Goal: Contribute content: Add original content to the website for others to see

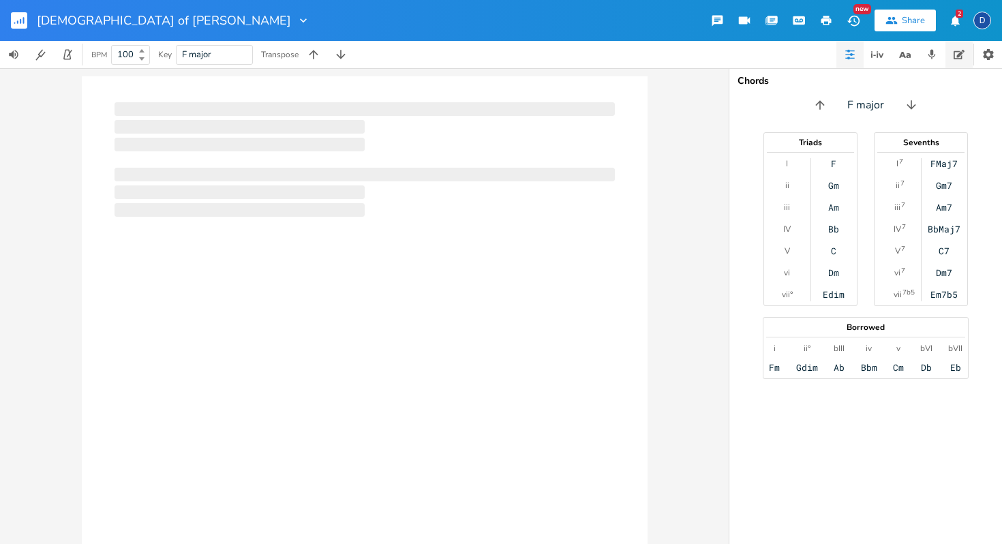
click at [960, 57] on icon "button" at bounding box center [959, 55] width 11 height 10
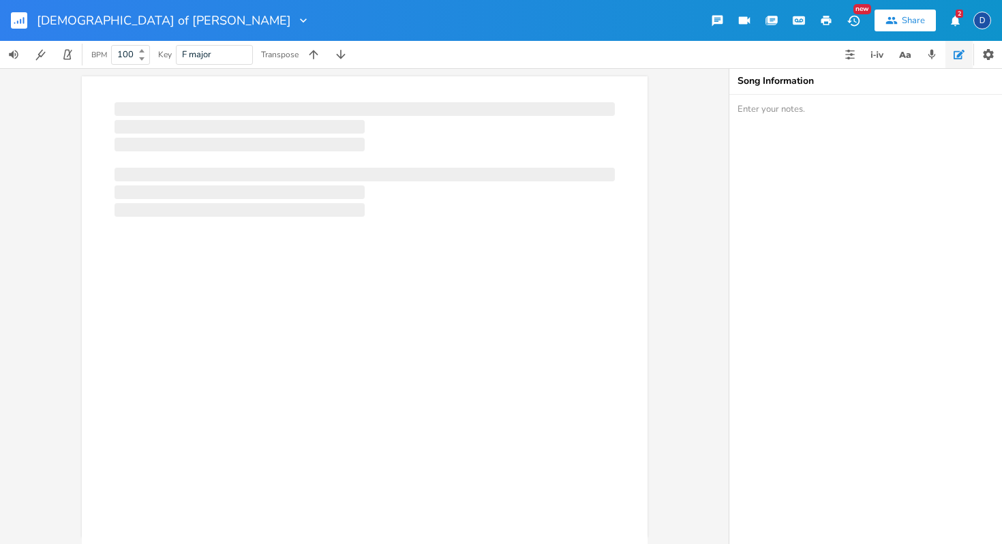
click at [954, 27] on button "2" at bounding box center [954, 20] width 27 height 25
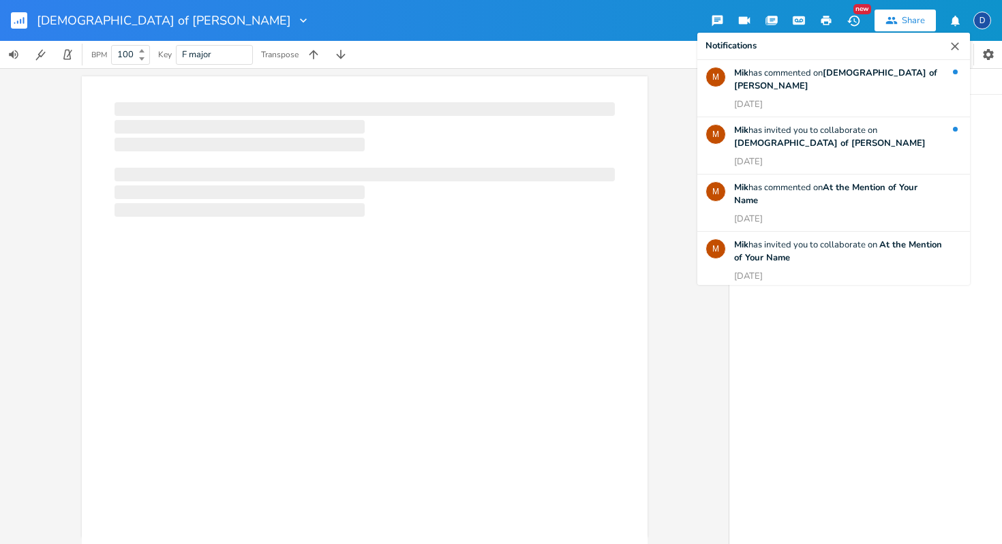
click at [958, 17] on icon "button" at bounding box center [955, 20] width 13 height 13
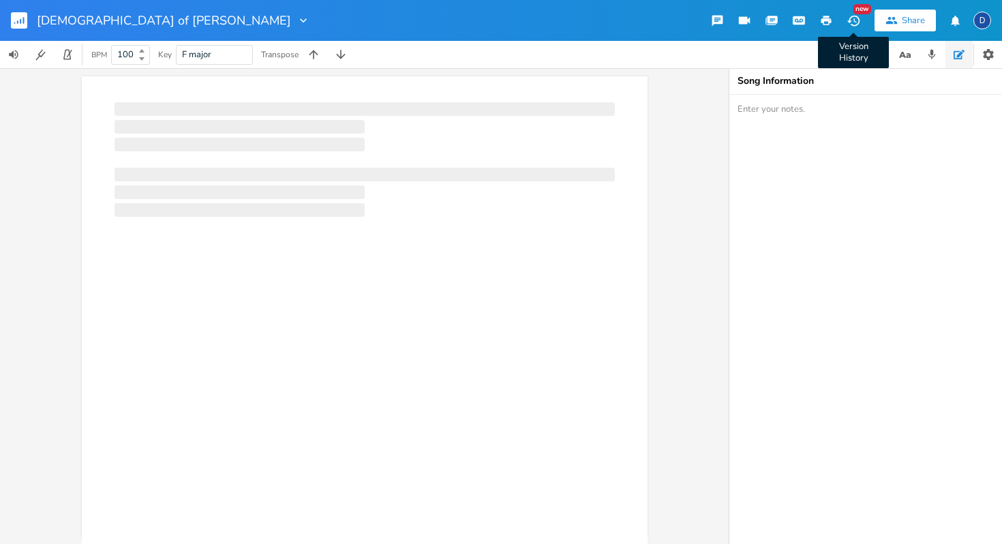
click at [859, 22] on icon "button" at bounding box center [853, 20] width 12 height 11
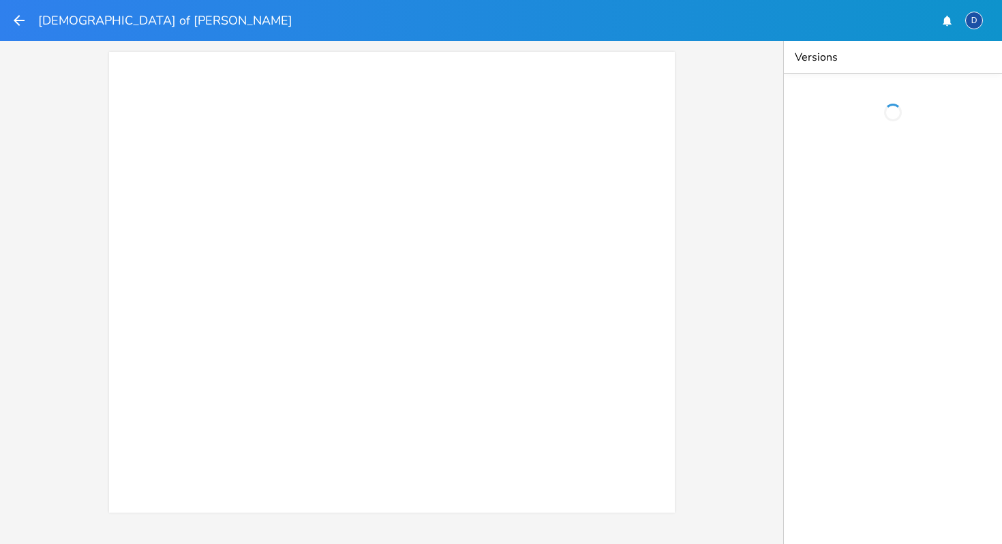
click at [729, 242] on div "xxxxxxxxxx ​" at bounding box center [391, 292] width 783 height 503
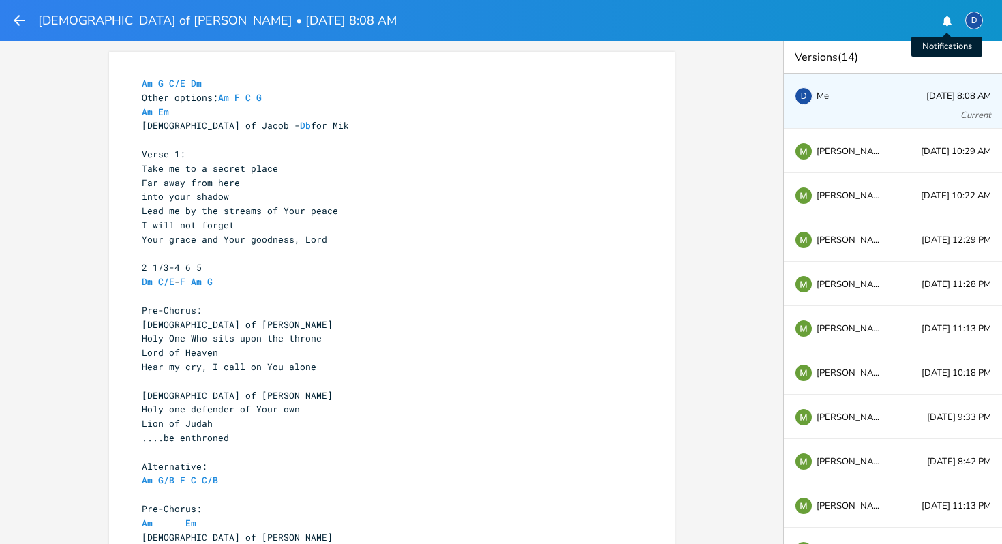
click at [947, 29] on button "Notifications" at bounding box center [946, 20] width 27 height 25
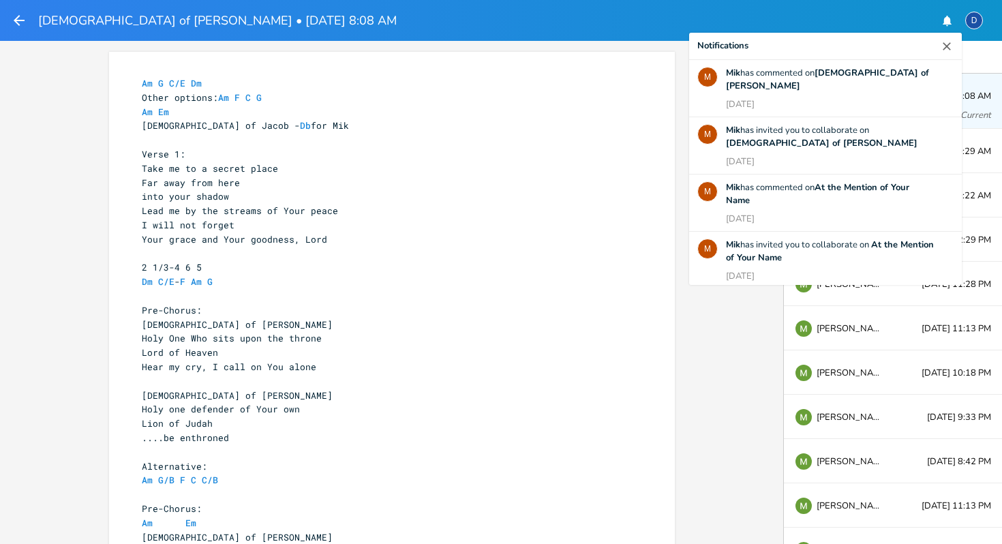
click at [945, 22] on icon "button" at bounding box center [947, 20] width 9 height 10
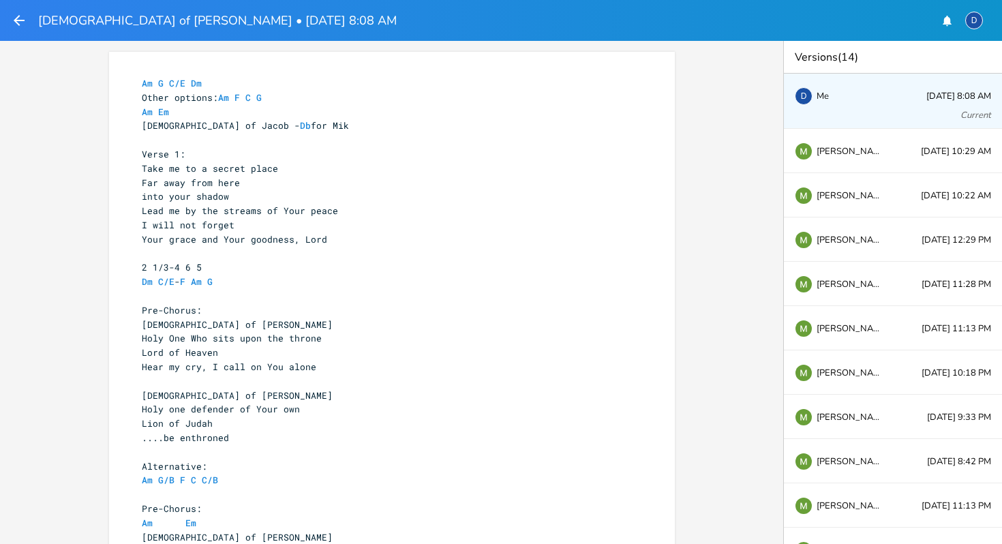
click at [740, 104] on div "xxxxxxxxxx Am G C/E Dm Other options: Am F C G Am Em [DEMOGRAPHIC_DATA] of [PER…" at bounding box center [391, 292] width 783 height 503
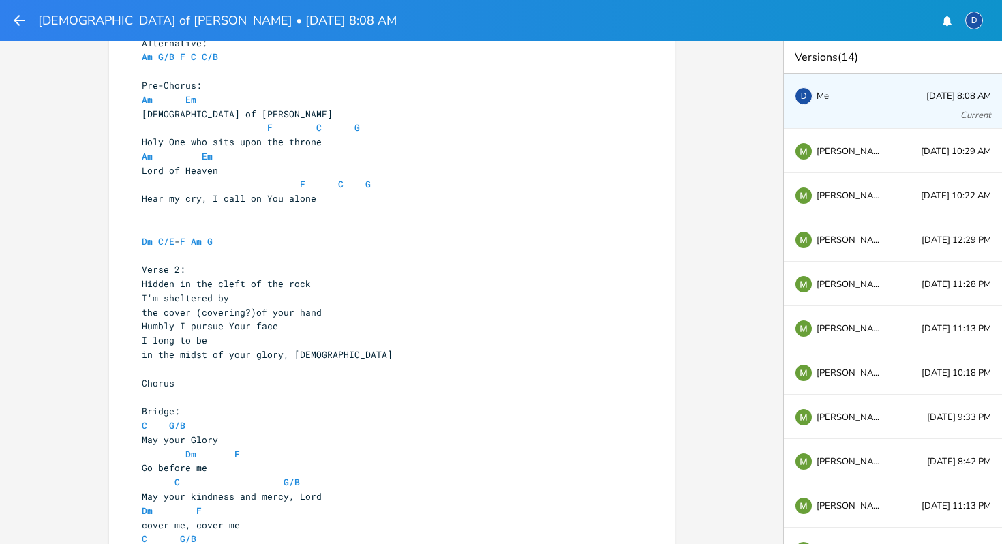
scroll to position [418, 0]
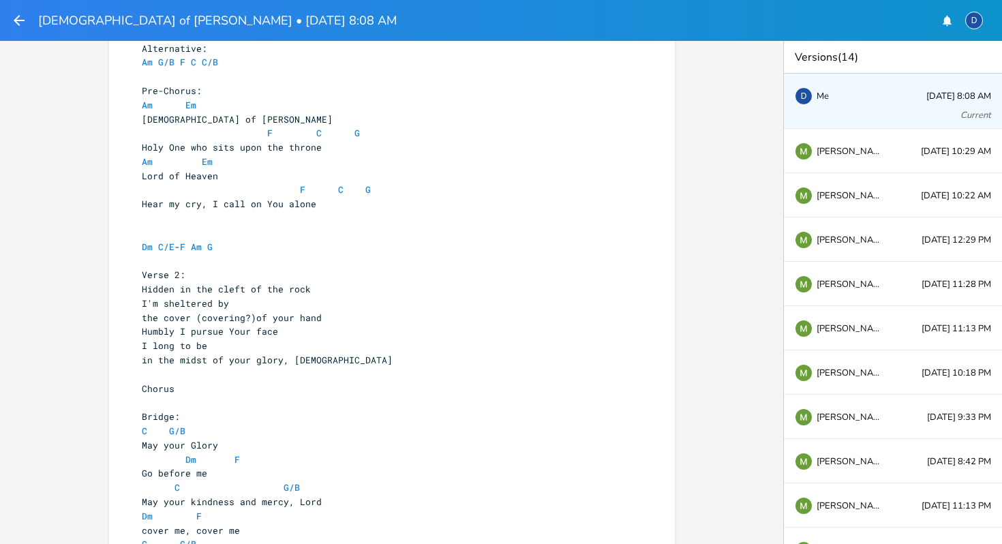
click at [964, 22] on div "D" at bounding box center [973, 20] width 27 height 31
click at [953, 25] on button "button" at bounding box center [946, 20] width 27 height 25
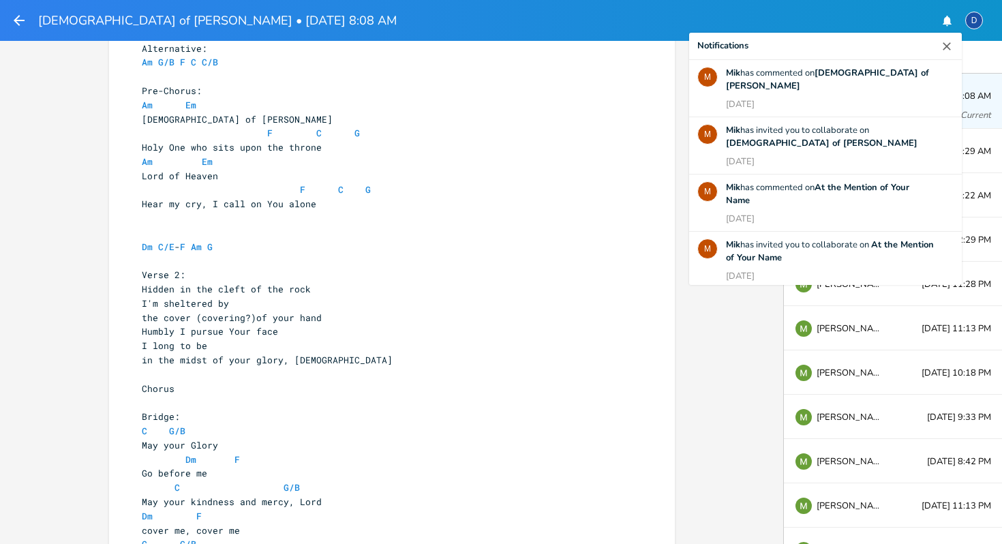
click at [953, 25] on button "button" at bounding box center [946, 20] width 27 height 25
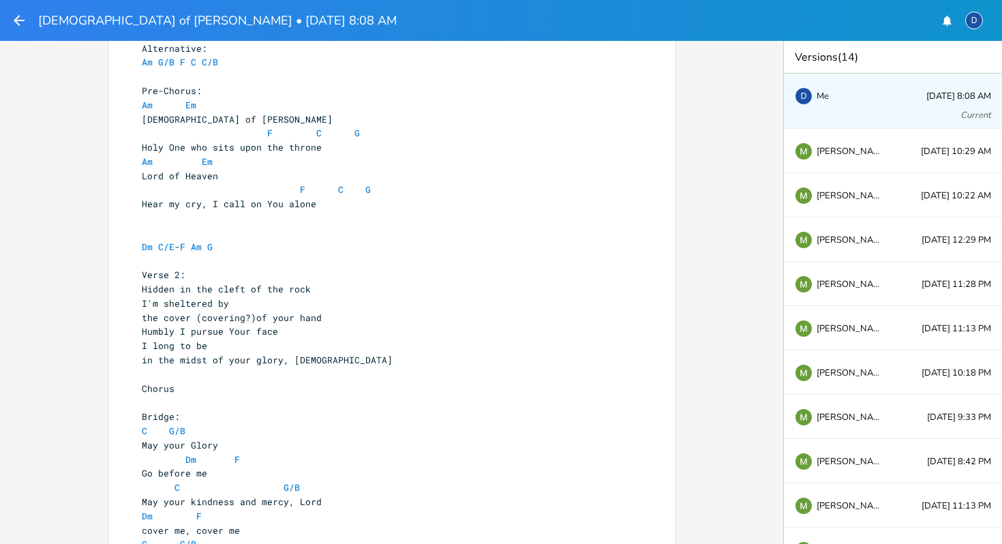
click at [748, 142] on div "xxxxxxxxxx Am G C/E Dm Other options: Am F C G Am Em [DEMOGRAPHIC_DATA] of [PER…" at bounding box center [391, 292] width 783 height 503
click at [827, 92] on span "Me" at bounding box center [823, 96] width 12 height 10
click at [760, 147] on div "xxxxxxxxxx Am G C/E Dm Other options: Am F C G Am Em [DEMOGRAPHIC_DATA] of [PER…" at bounding box center [391, 292] width 783 height 503
click at [739, 177] on div "xxxxxxxxxx Am G C/E Dm Other options: Am F C G Am Em [DEMOGRAPHIC_DATA] of [PER…" at bounding box center [391, 292] width 783 height 503
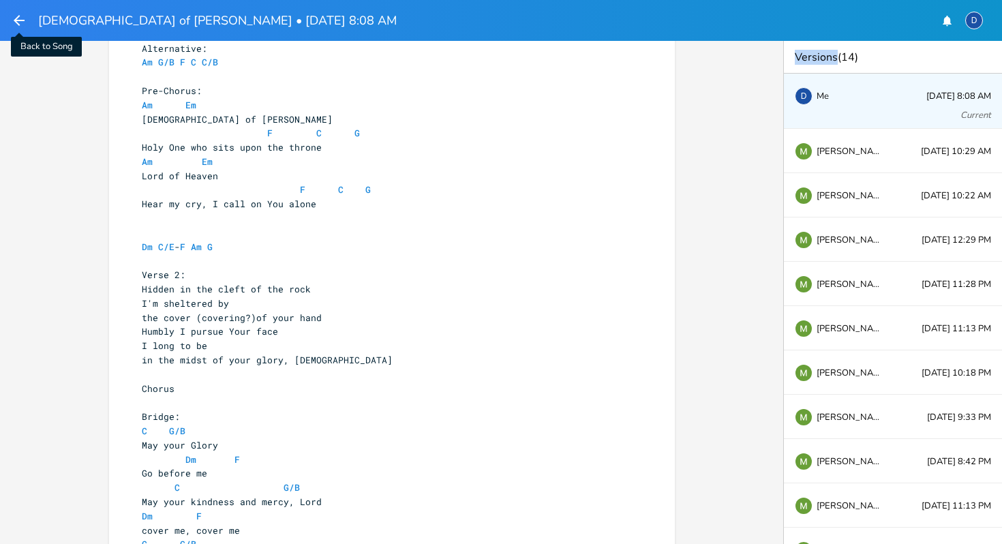
click at [15, 24] on icon "button" at bounding box center [19, 20] width 16 height 16
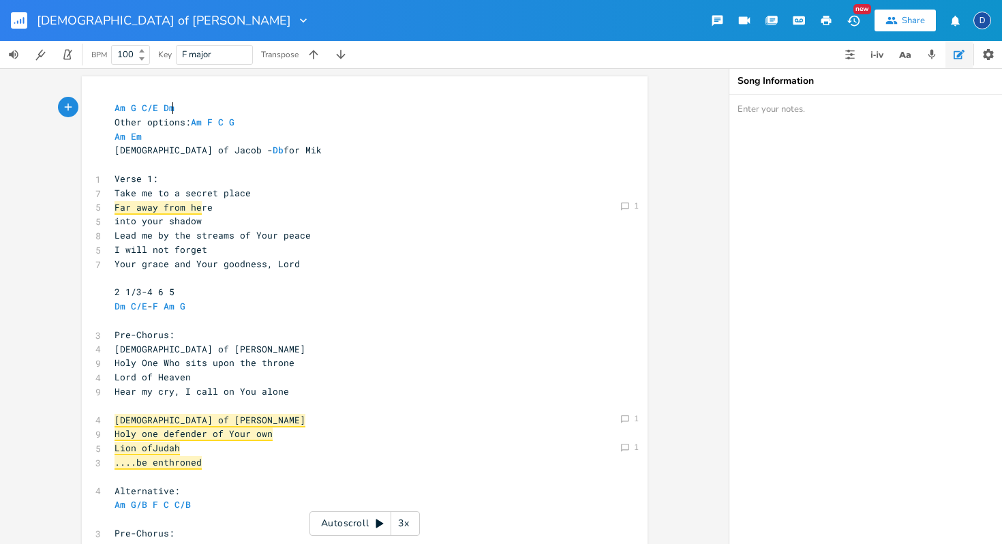
click at [161, 209] on span "Far away from he" at bounding box center [158, 208] width 87 height 14
click at [172, 207] on span "Far away from he" at bounding box center [158, 208] width 87 height 14
click at [628, 204] on div "Comment 1" at bounding box center [629, 206] width 23 height 14
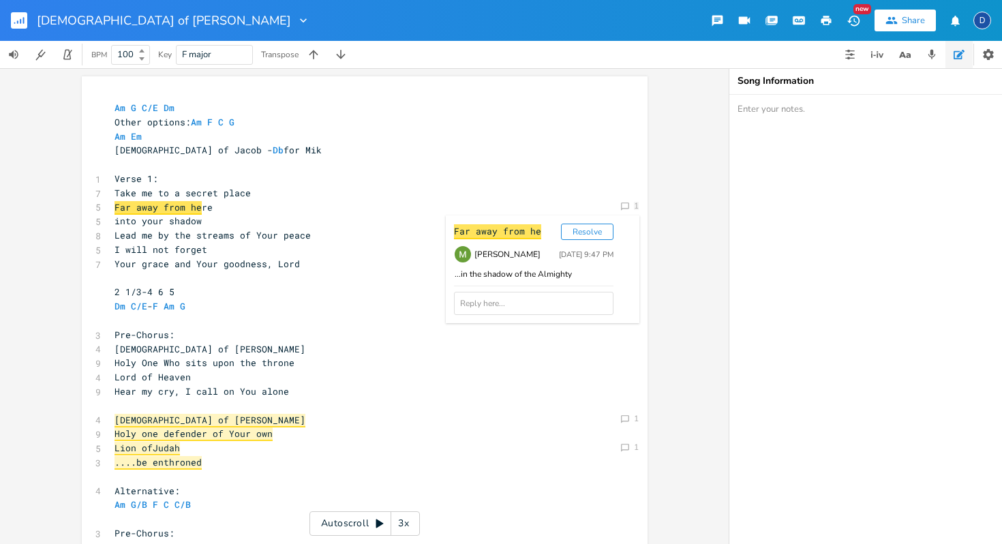
click at [663, 204] on div "Comment 1 Far away from he Resolve [PERSON_NAME] [DATE] 9:47 PM ...in the shado…" at bounding box center [364, 306] width 729 height 476
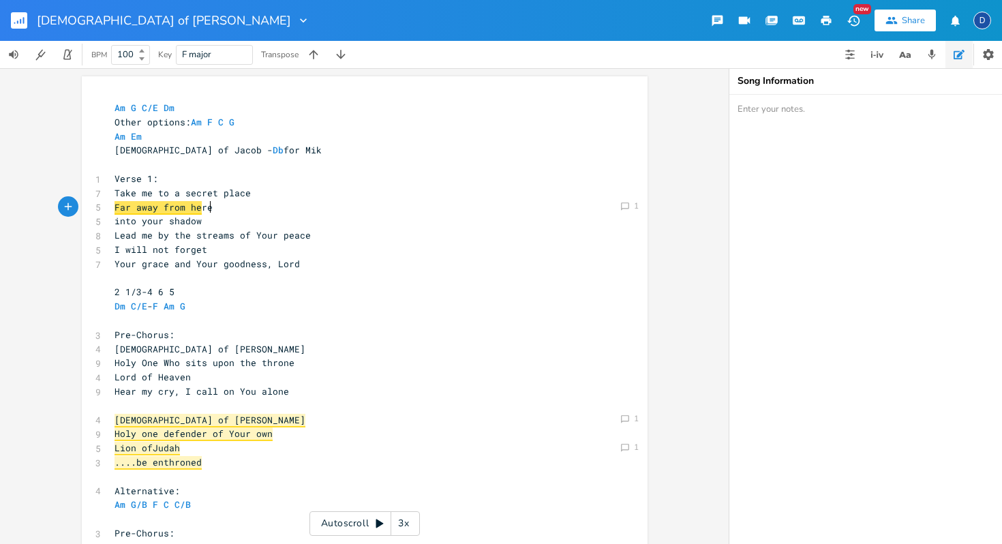
click at [628, 211] on div "Comment 1" at bounding box center [629, 206] width 23 height 15
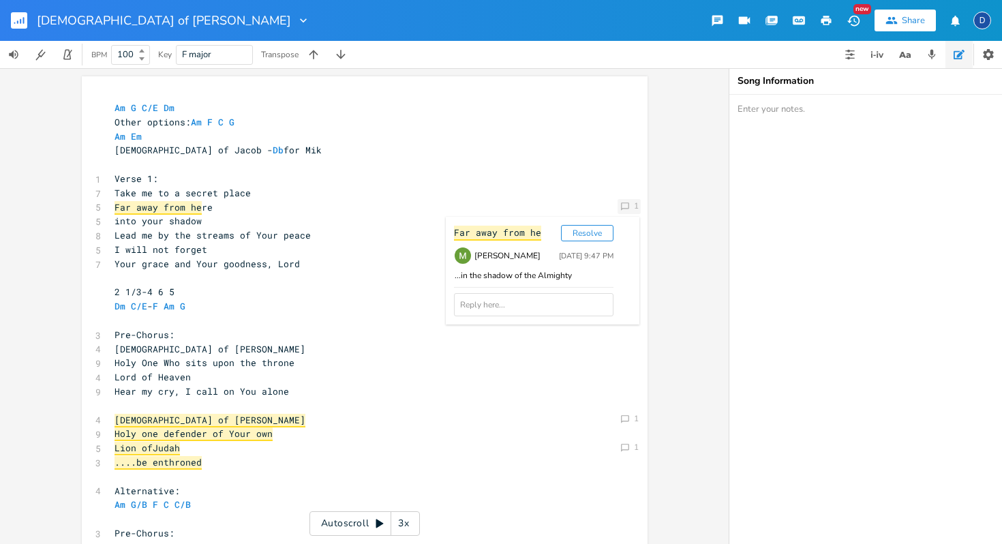
click at [628, 211] on div "Comment 1" at bounding box center [629, 206] width 23 height 15
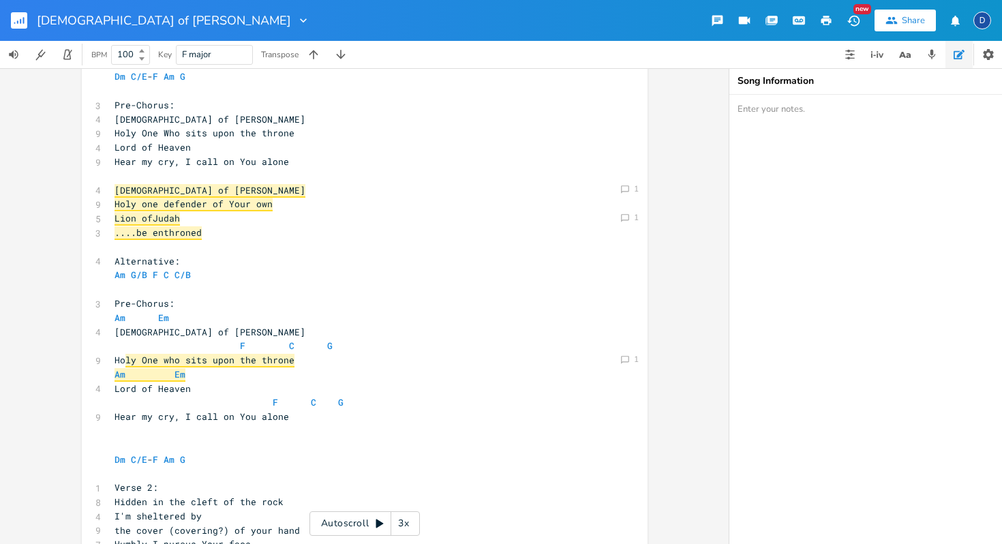
scroll to position [190, 0]
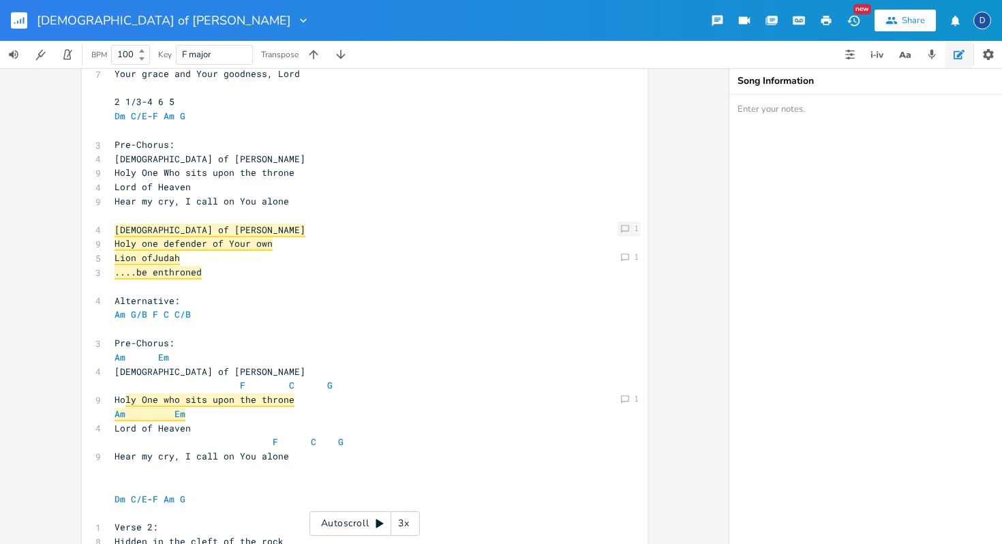
click at [626, 227] on div "Comment 1" at bounding box center [629, 229] width 23 height 15
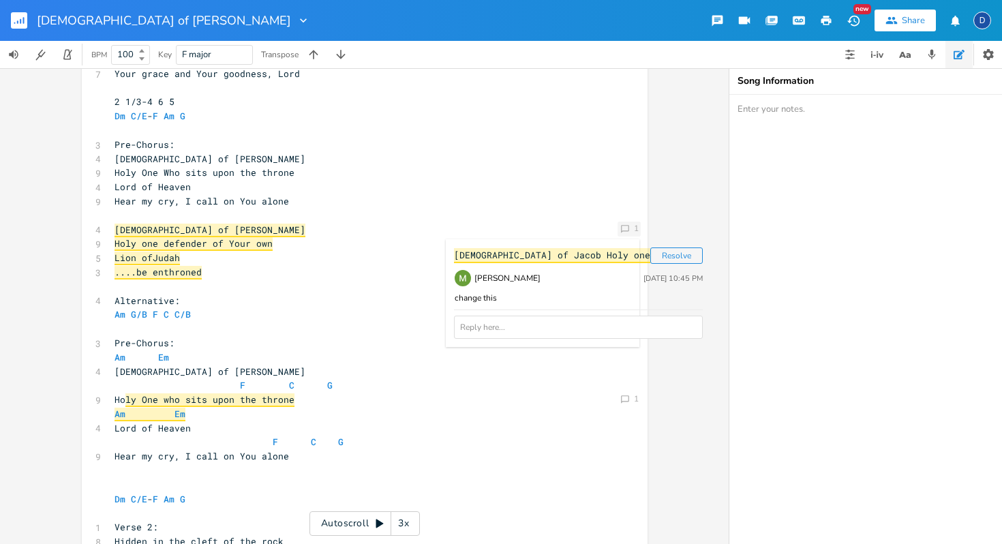
click at [626, 226] on div "Comment 1" at bounding box center [629, 229] width 23 height 15
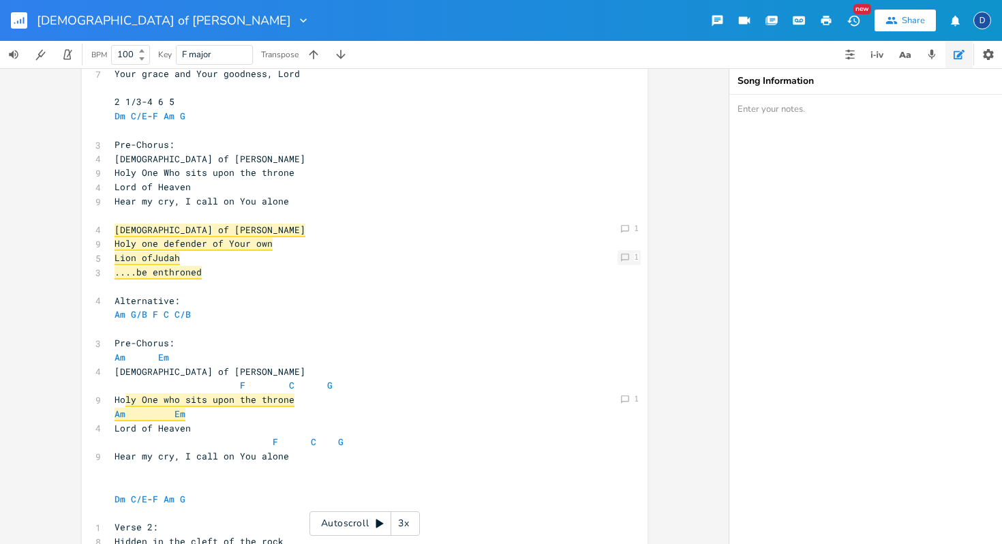
click at [626, 258] on div "Comment 1" at bounding box center [629, 257] width 23 height 15
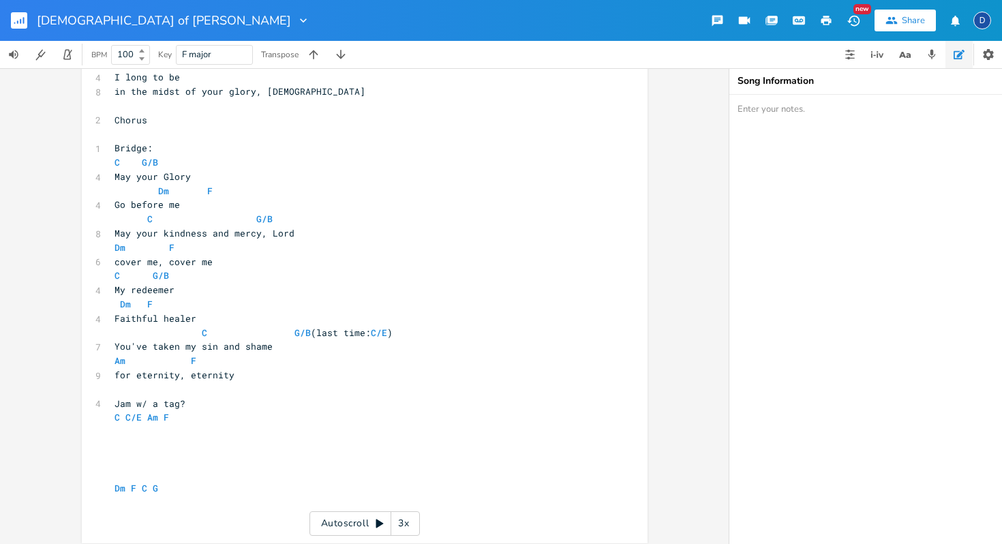
scroll to position [718, 0]
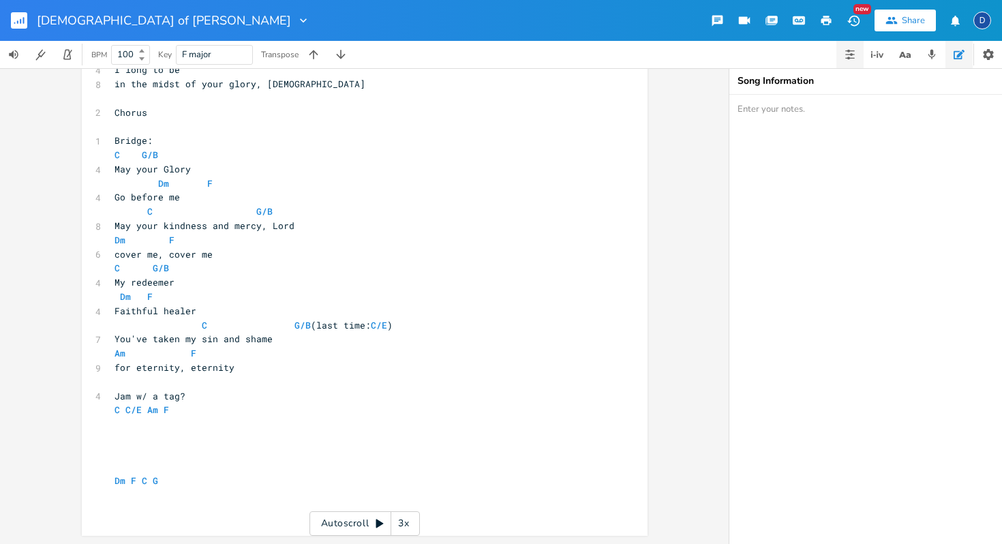
click at [845, 59] on icon "button" at bounding box center [849, 54] width 11 height 11
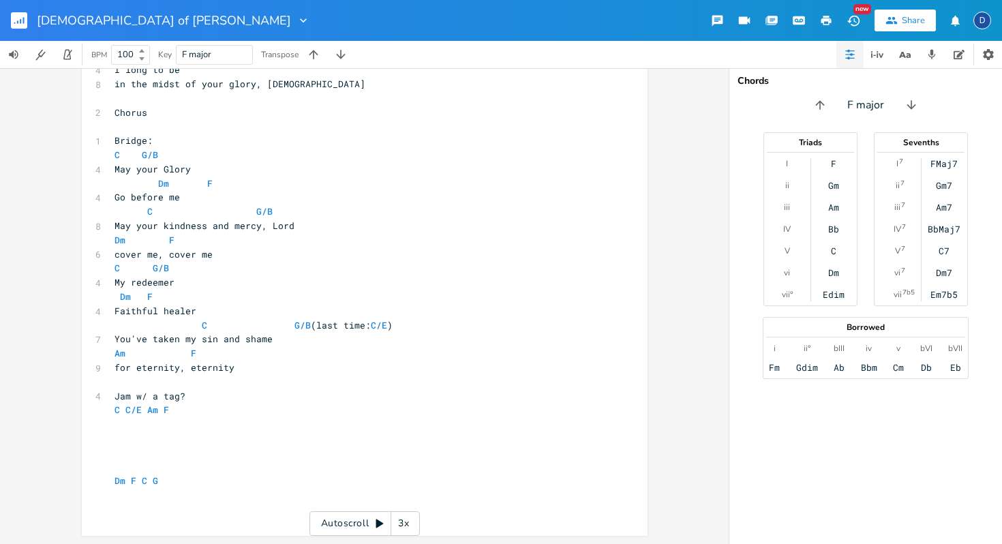
click at [845, 59] on icon "button" at bounding box center [849, 54] width 11 height 11
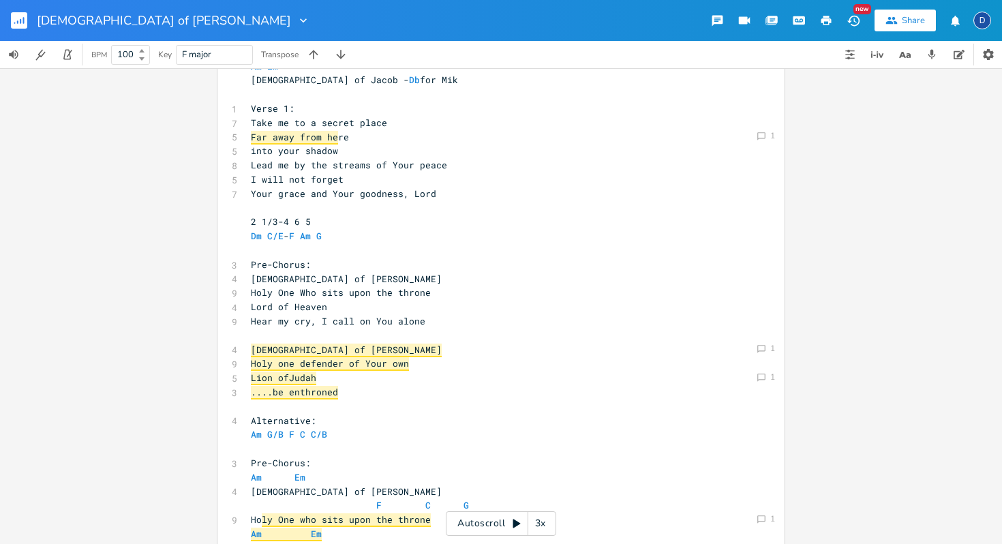
scroll to position [0, 0]
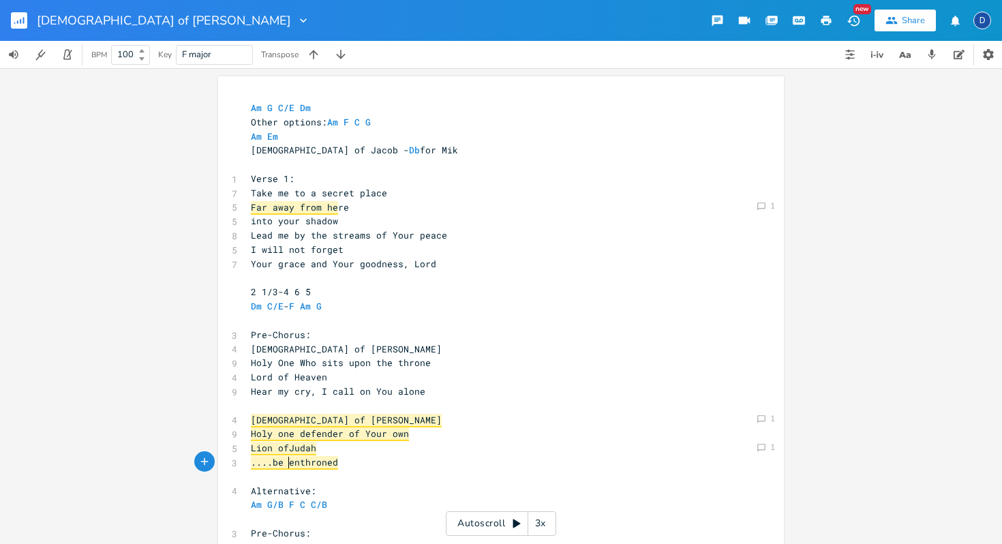
click at [285, 459] on span "....be enthroned" at bounding box center [294, 463] width 87 height 14
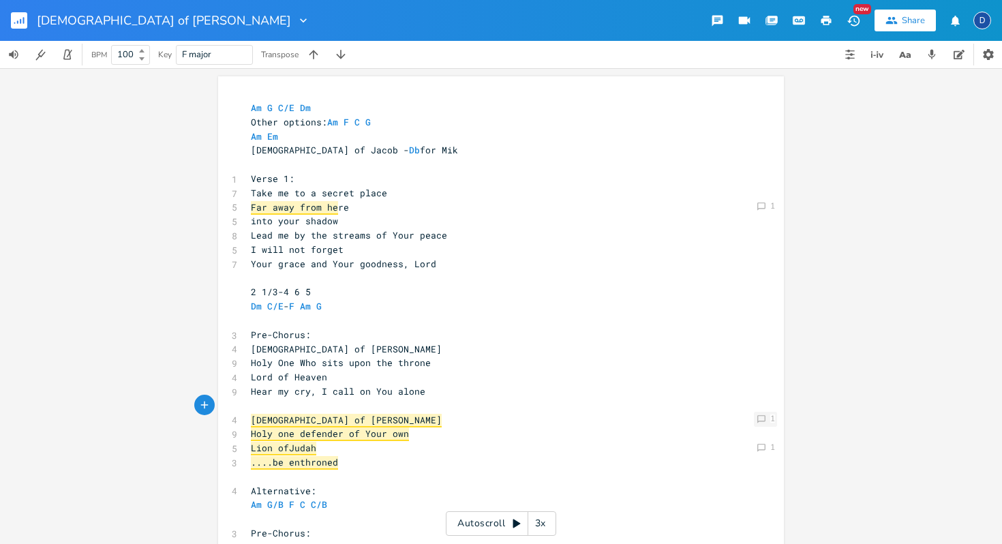
click at [759, 423] on icon "Comment" at bounding box center [762, 419] width 10 height 10
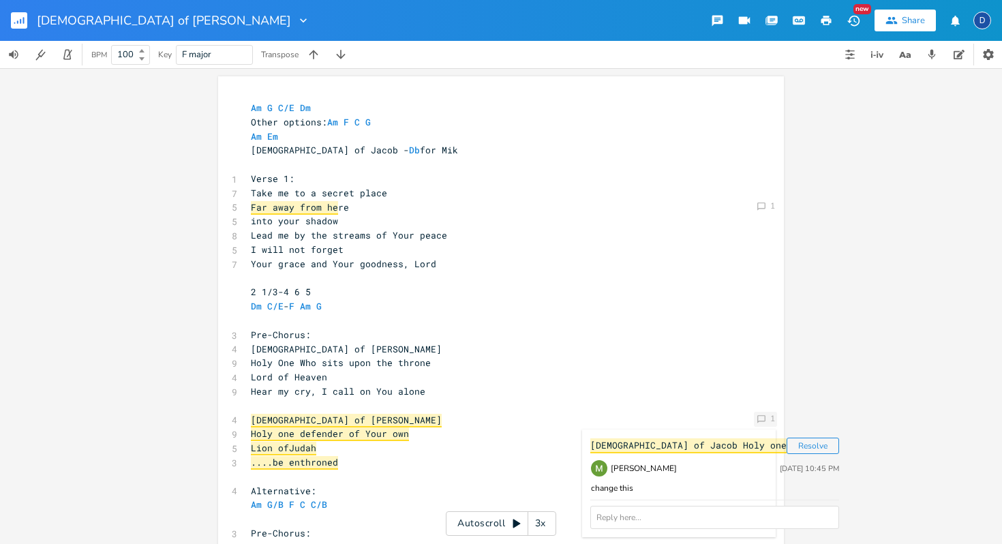
click at [759, 423] on icon "Comment" at bounding box center [762, 419] width 10 height 10
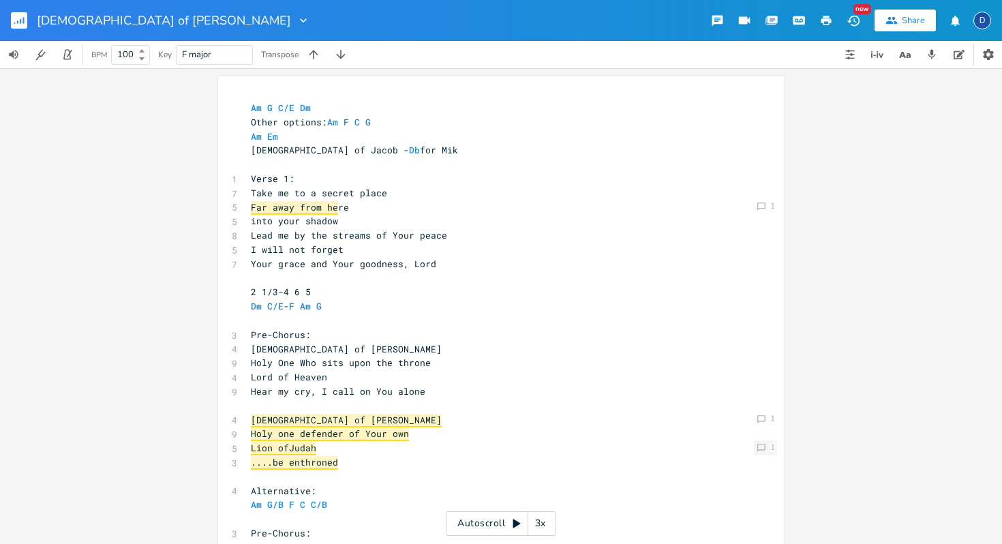
click at [768, 453] on div "Comment 1" at bounding box center [765, 447] width 23 height 15
click at [806, 386] on div "Comment 1 Comment 1 Comment 1 Comment 1 xxxxxxxxxx Am G C/E Dm Other options: A…" at bounding box center [501, 306] width 1002 height 476
click at [314, 213] on span "Far away from he" at bounding box center [294, 208] width 87 height 14
click at [761, 207] on icon at bounding box center [761, 206] width 8 height 8
click at [816, 238] on div "Comment 1 Comment 1 Comment 1 Comment 1 xxxxxxxxxx Am G C/E Dm Other options: A…" at bounding box center [501, 306] width 1002 height 476
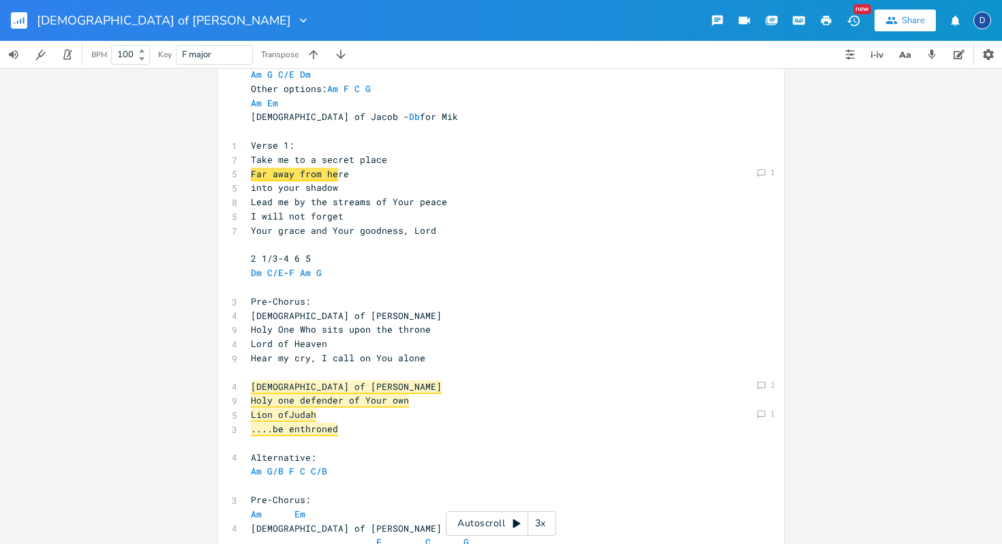
scroll to position [35, 0]
type textarea "Pre-"
drag, startPoint x: 270, startPoint y: 301, endPoint x: 213, endPoint y: 297, distance: 56.7
click at [213, 297] on div "Comment 1 Comment 1 Comment 1 Comment 1 Pre- xxxxxxxxxx Am G C/E Dm Other optio…" at bounding box center [501, 306] width 1002 height 476
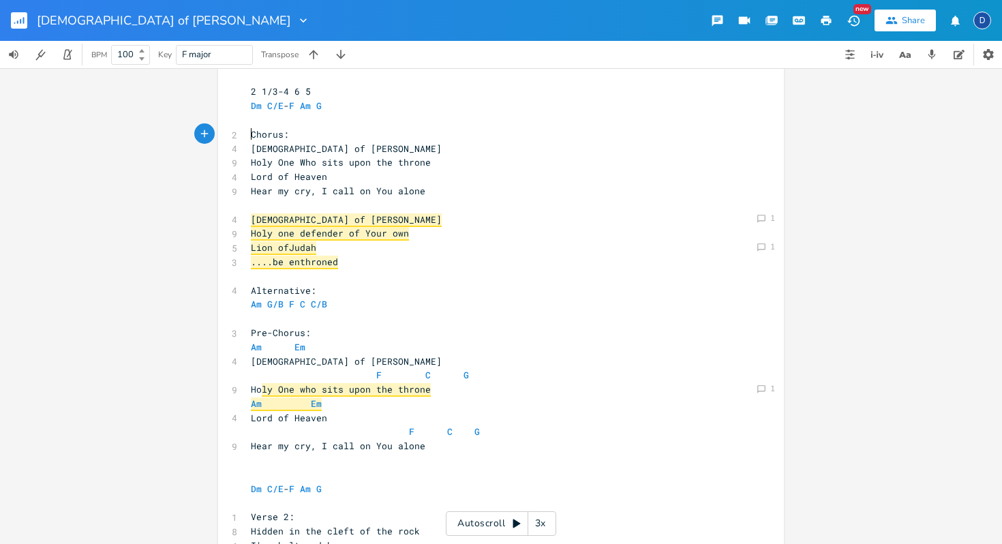
scroll to position [220, 0]
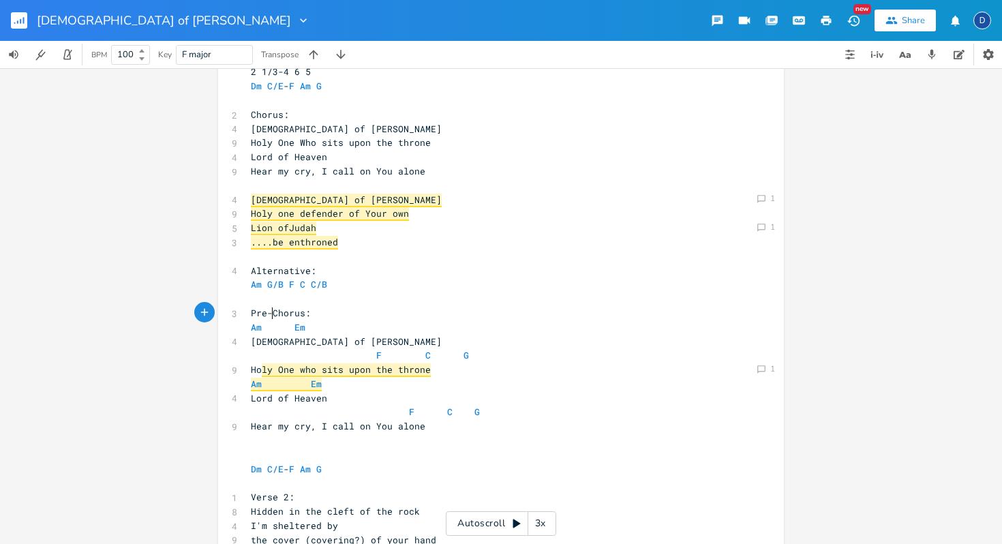
type textarea "Pre-"
drag, startPoint x: 269, startPoint y: 314, endPoint x: 244, endPoint y: 316, distance: 24.6
click at [248, 316] on pre "Pre-Chorus:" at bounding box center [494, 313] width 492 height 14
type textarea "2"
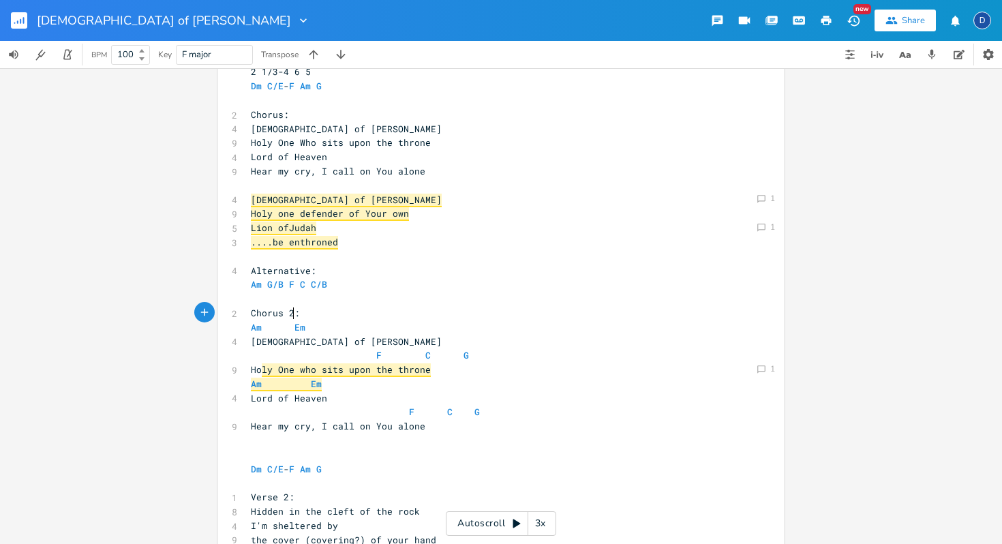
click at [277, 118] on span "Chorus:" at bounding box center [270, 114] width 38 height 12
type textarea "1"
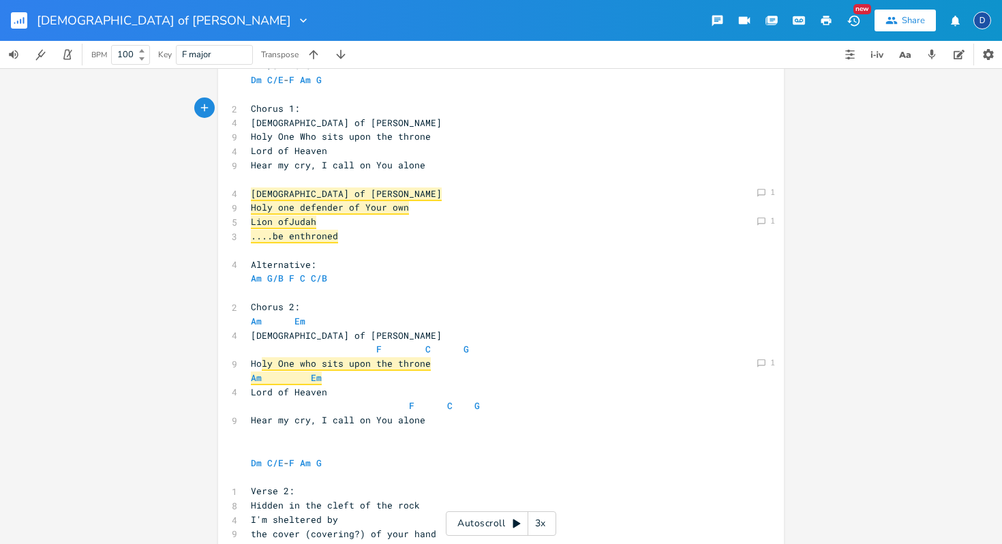
scroll to position [222, 0]
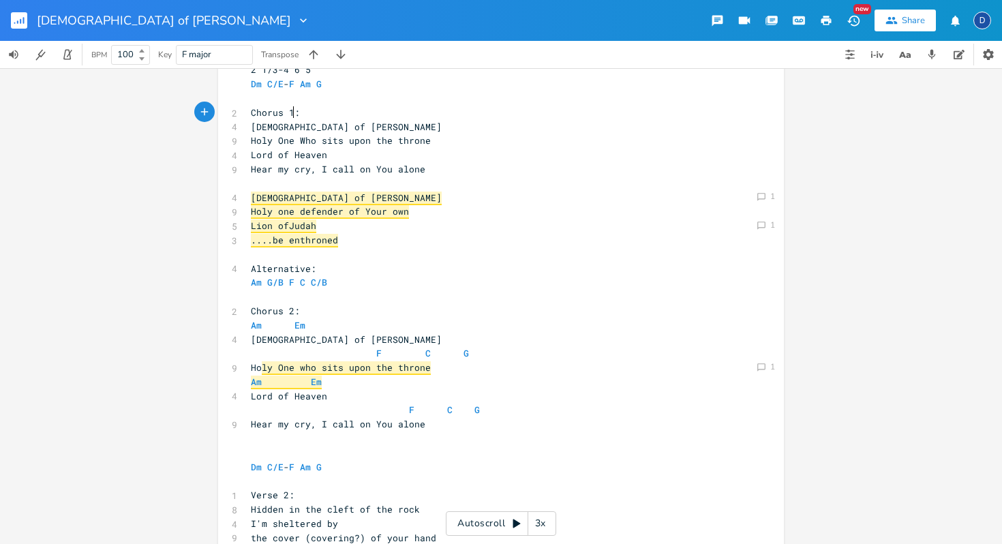
click at [307, 185] on pre "​" at bounding box center [494, 184] width 492 height 14
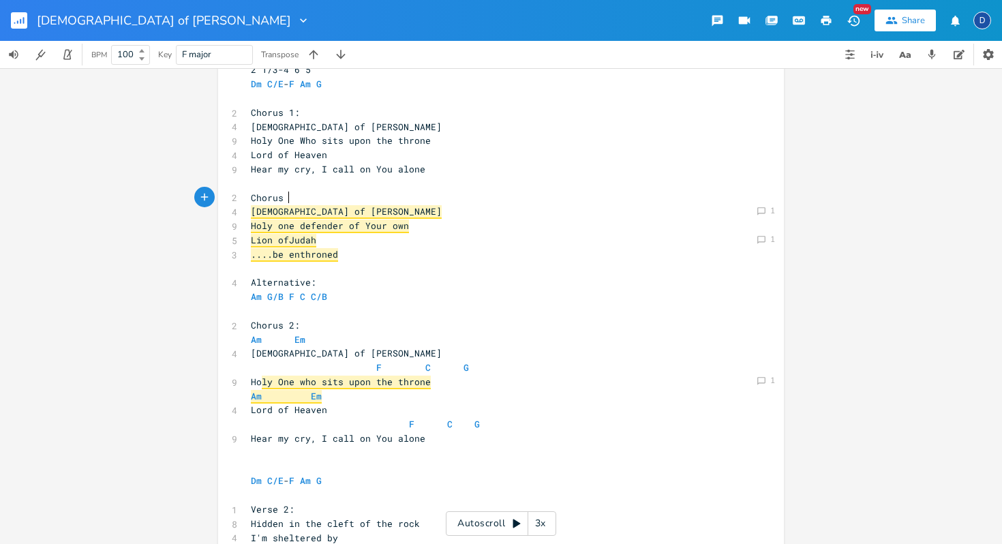
scroll to position [0, 35]
type textarea "Chorus 2L"
type textarea ":"
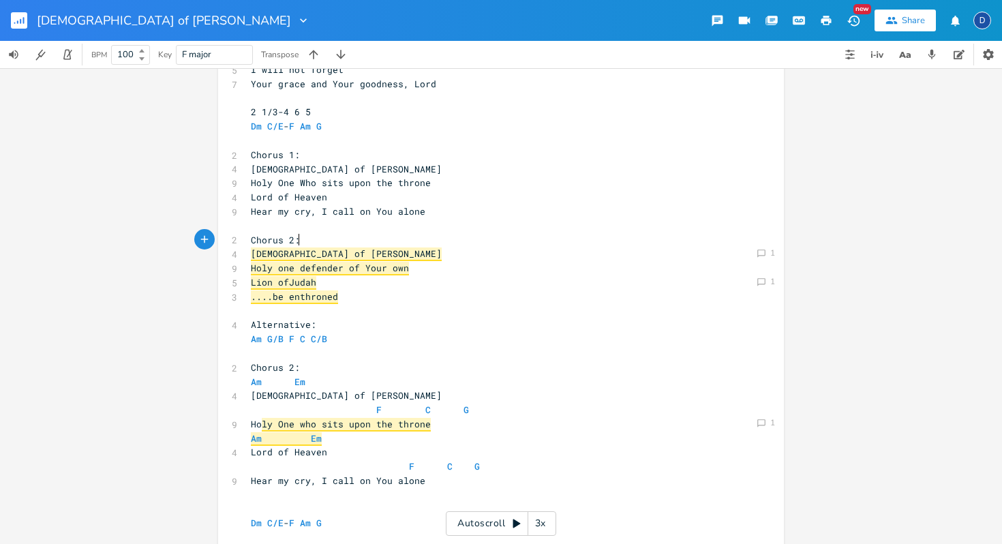
scroll to position [199, 0]
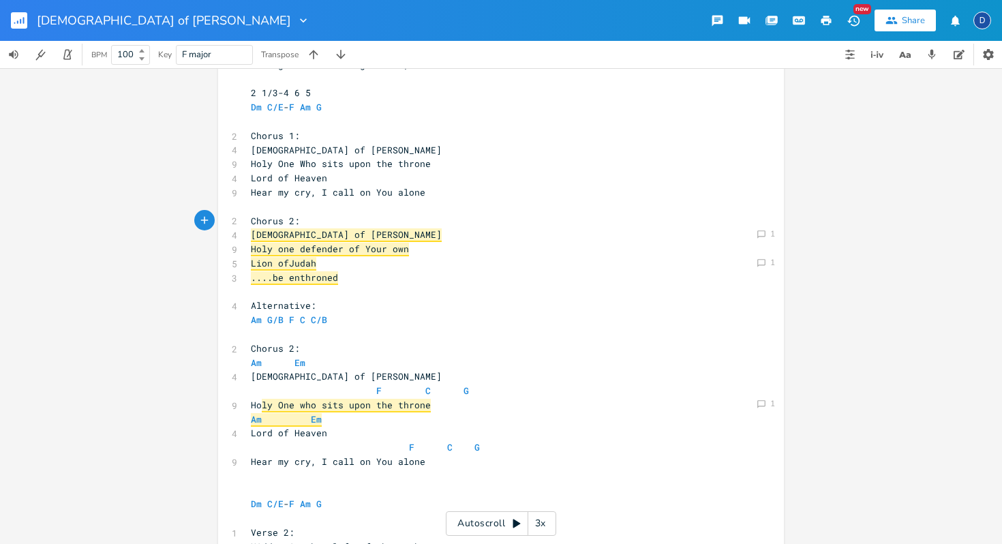
click at [287, 348] on span "Chorus 2:" at bounding box center [275, 348] width 49 height 12
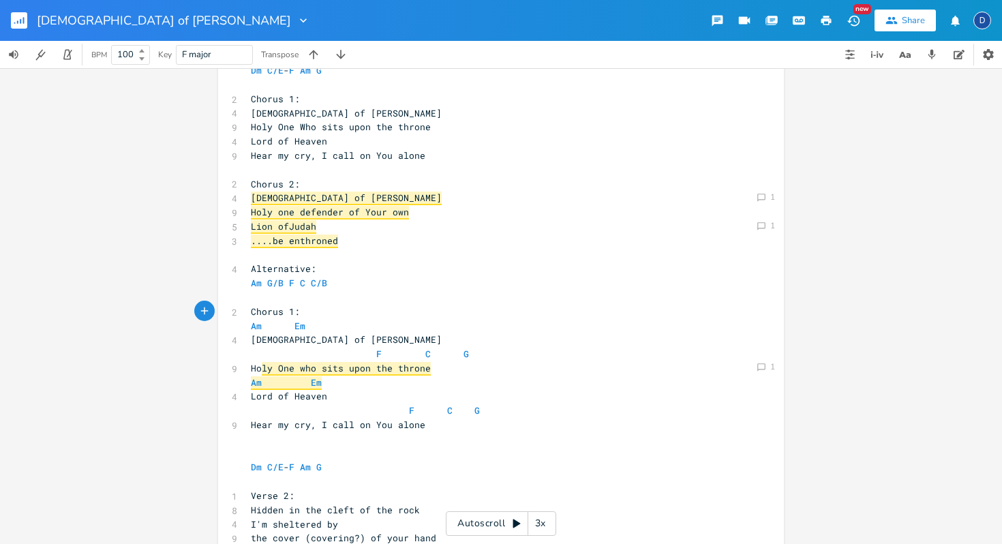
scroll to position [241, 0]
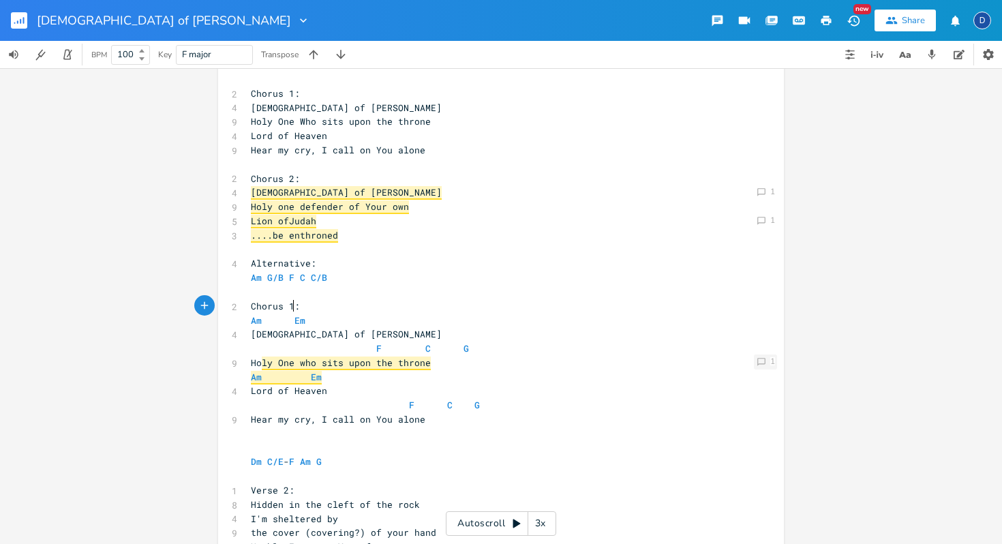
type textarea "1"
click at [759, 361] on icon "Comment" at bounding box center [762, 362] width 10 height 10
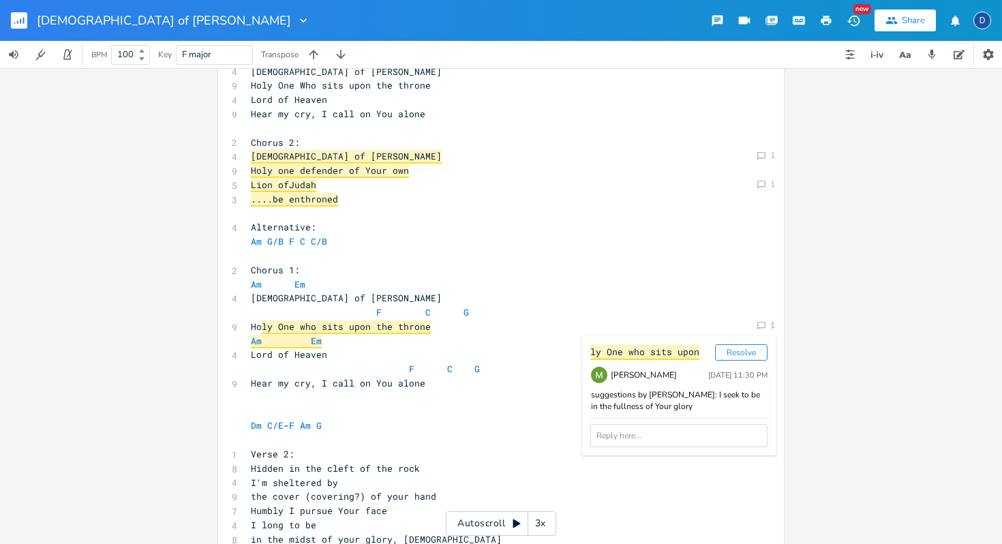
scroll to position [294, 0]
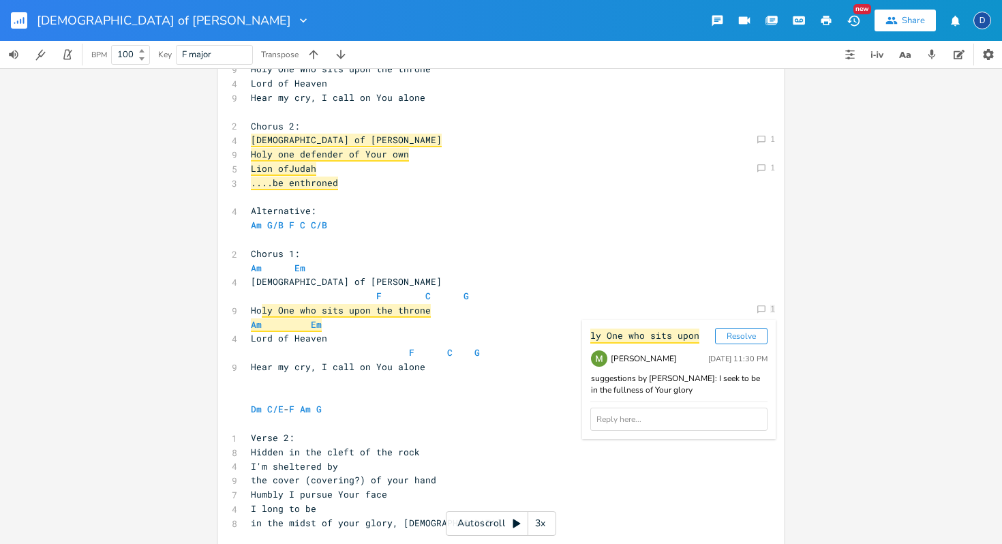
click at [582, 309] on pre "Ho ly One who sits upon the throne" at bounding box center [494, 310] width 492 height 14
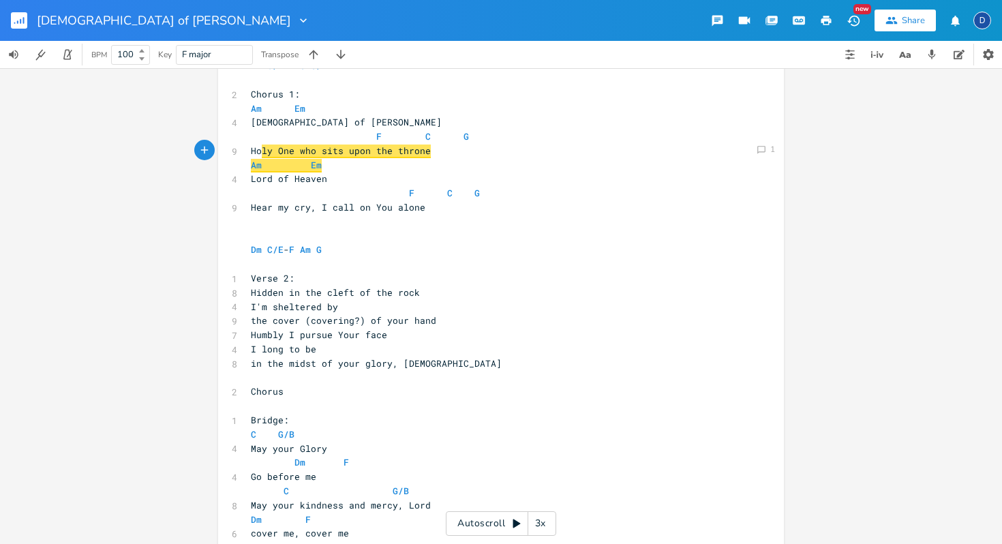
scroll to position [451, 0]
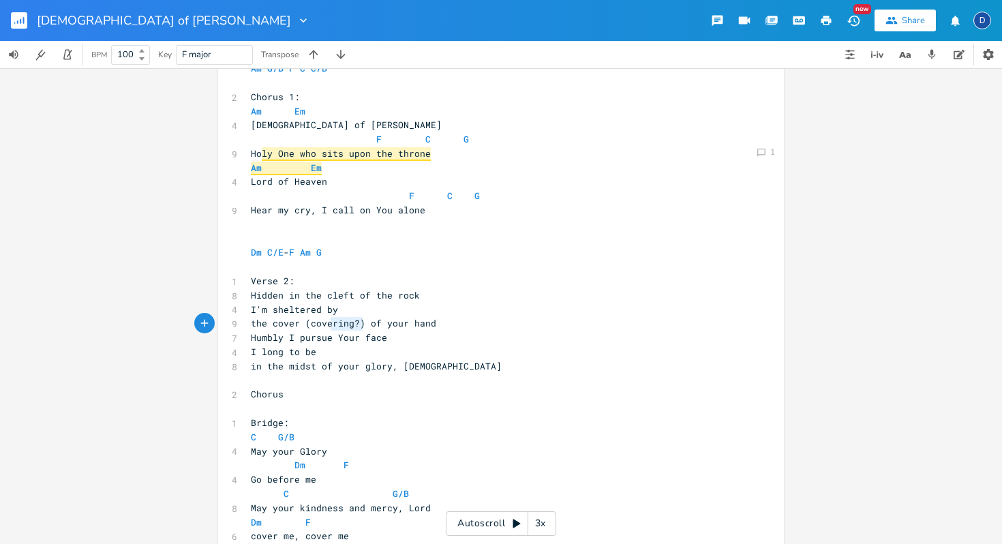
type textarea "(covering?)"
drag, startPoint x: 357, startPoint y: 324, endPoint x: 299, endPoint y: 323, distance: 58.6
click at [299, 323] on span "the cover (covering?) of your hand" at bounding box center [343, 323] width 185 height 12
click at [281, 320] on span "the cover of your hand" at bounding box center [311, 323] width 120 height 12
type textarea "cover"
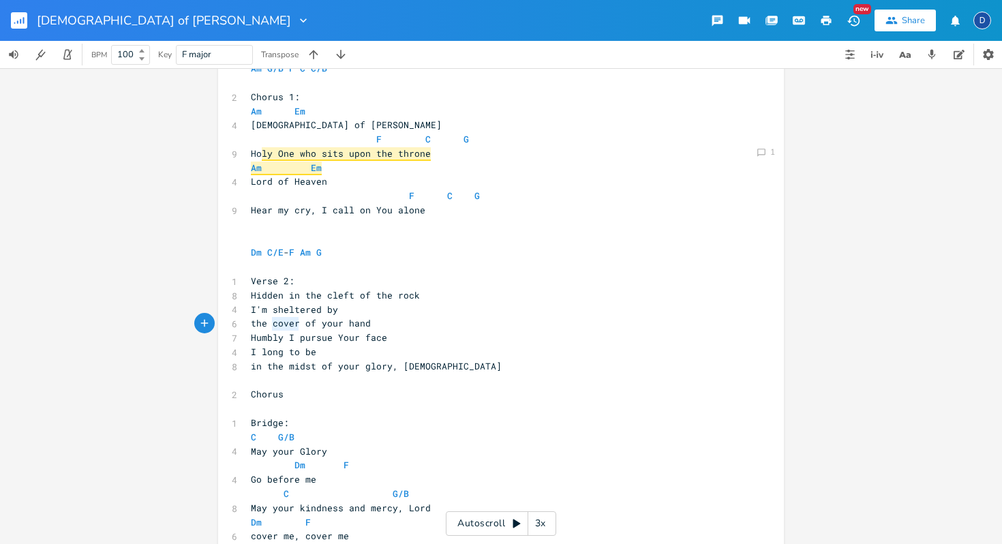
click at [281, 320] on span "the cover of your hand" at bounding box center [311, 323] width 120 height 12
click at [309, 317] on div "button" at bounding box center [310, 312] width 22 height 22
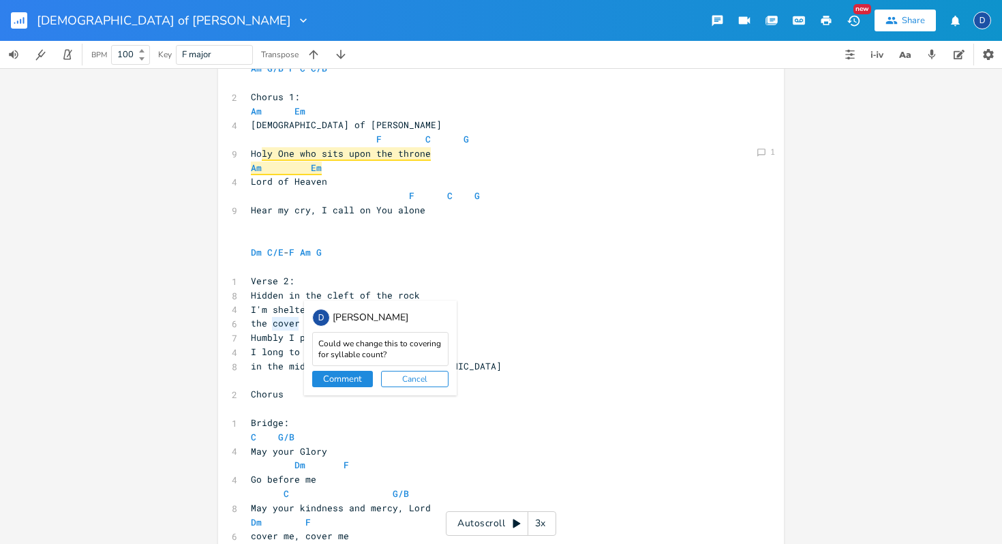
type textarea "Could we change this to covering for syllable count?"
click at [357, 376] on button "Comment" at bounding box center [342, 379] width 61 height 16
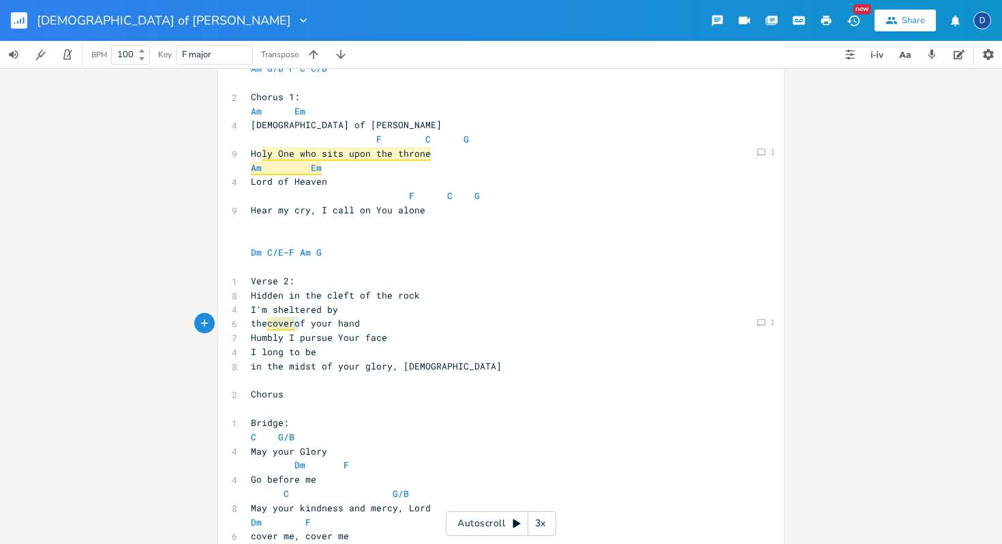
click at [302, 341] on span "Humbly I pursue Your face" at bounding box center [319, 337] width 136 height 12
click at [295, 331] on pre "Humbly I pursue Your face" at bounding box center [494, 338] width 492 height 14
click at [264, 324] on span "the cover of your hand" at bounding box center [305, 323] width 109 height 12
type textarea "covering"
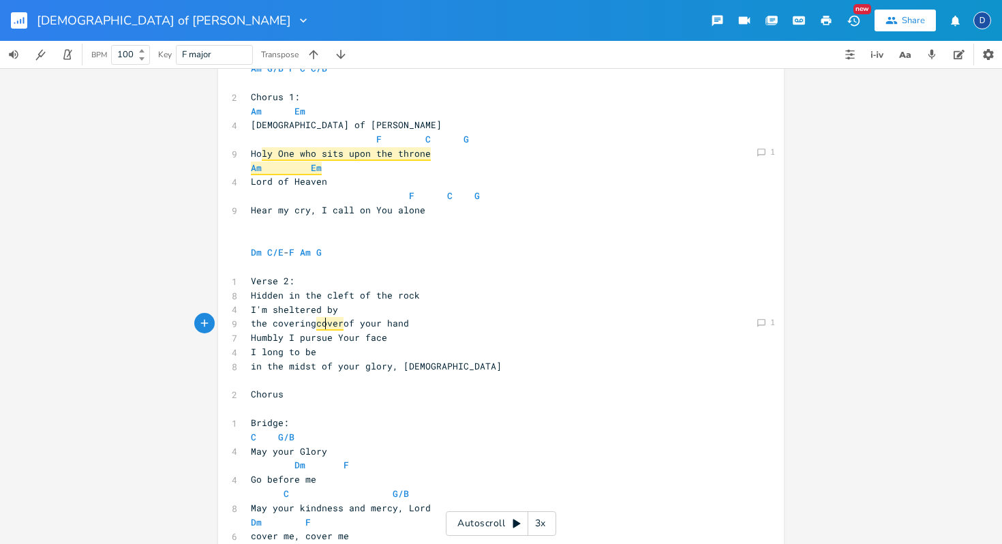
click at [321, 329] on span "cover" at bounding box center [329, 324] width 27 height 14
type textarea "cover"
click at [369, 366] on span "in the midst of your glory, [DEMOGRAPHIC_DATA]" at bounding box center [376, 366] width 251 height 12
type textarea "cover"
type textarea "(covering?)"
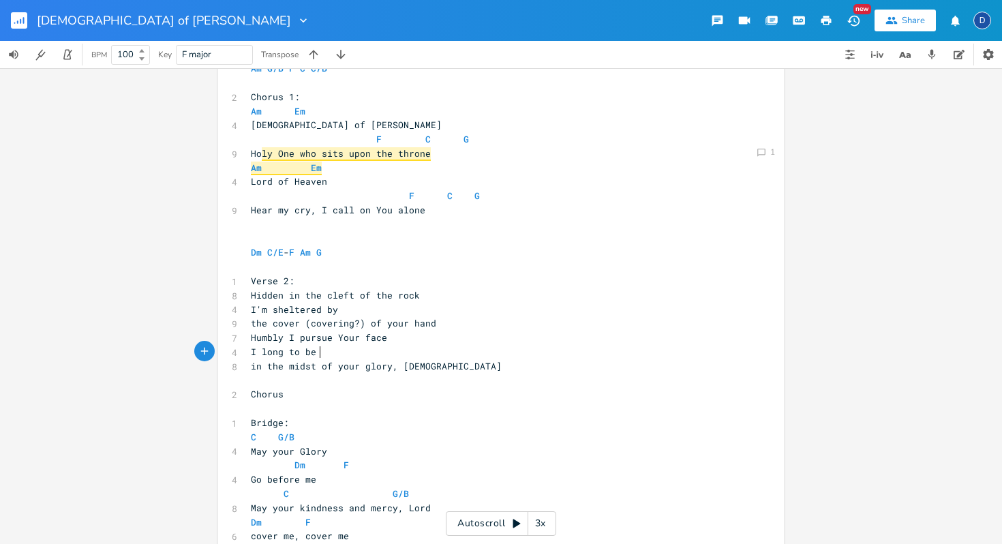
click at [383, 357] on pre "I long to be" at bounding box center [494, 352] width 492 height 14
click at [359, 324] on span "the cover (covering?) of your hand" at bounding box center [343, 323] width 185 height 12
type textarea "(covering?)"
drag, startPoint x: 359, startPoint y: 324, endPoint x: 301, endPoint y: 329, distance: 57.4
click at [301, 329] on span "the cover (covering?) of your hand" at bounding box center [343, 323] width 185 height 12
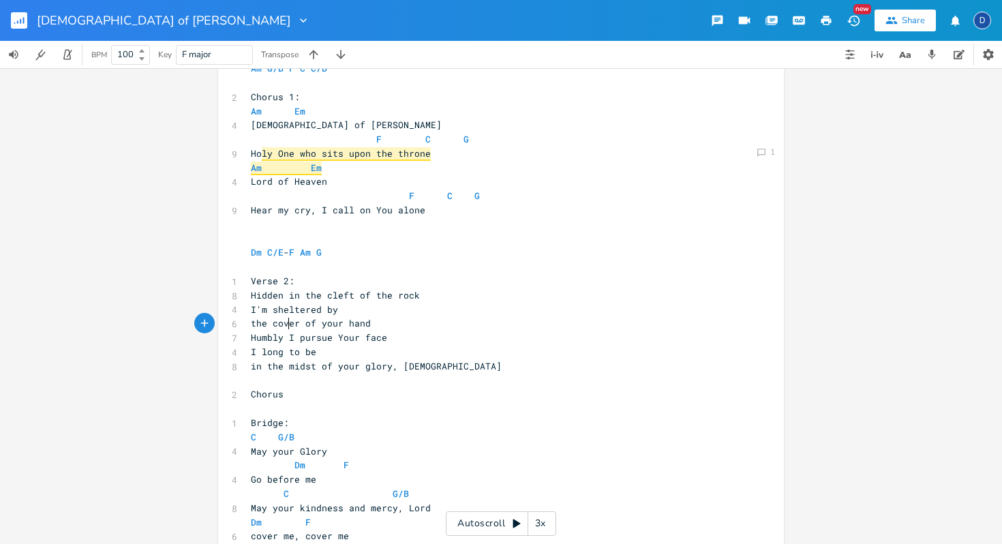
click at [285, 322] on span "the cover of your hand" at bounding box center [311, 323] width 120 height 12
type textarea "cover"
click at [305, 314] on icon "button" at bounding box center [309, 311] width 9 height 9
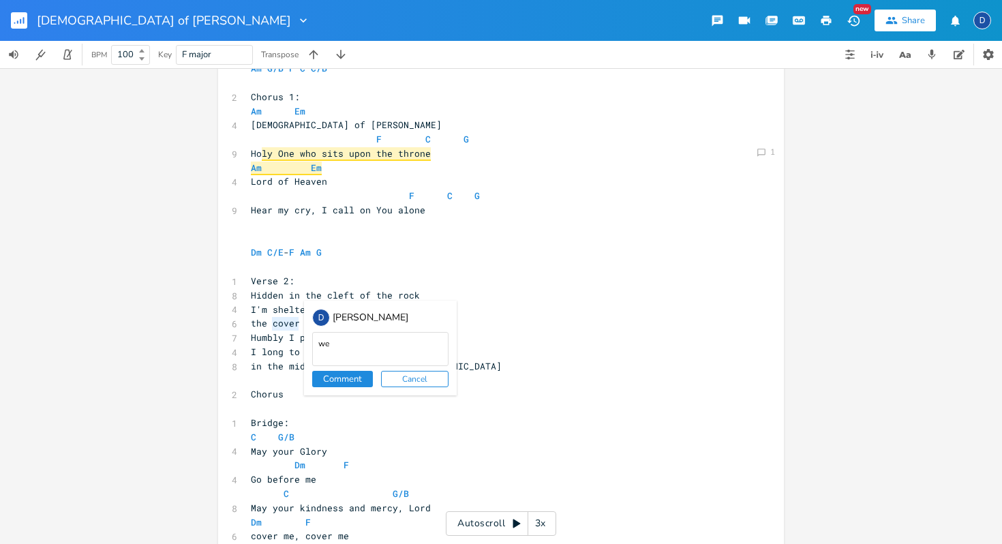
type textarea "w"
type textarea "this could maybe be "covering" for singable rhythm"
click at [344, 380] on button "Comment" at bounding box center [342, 379] width 61 height 16
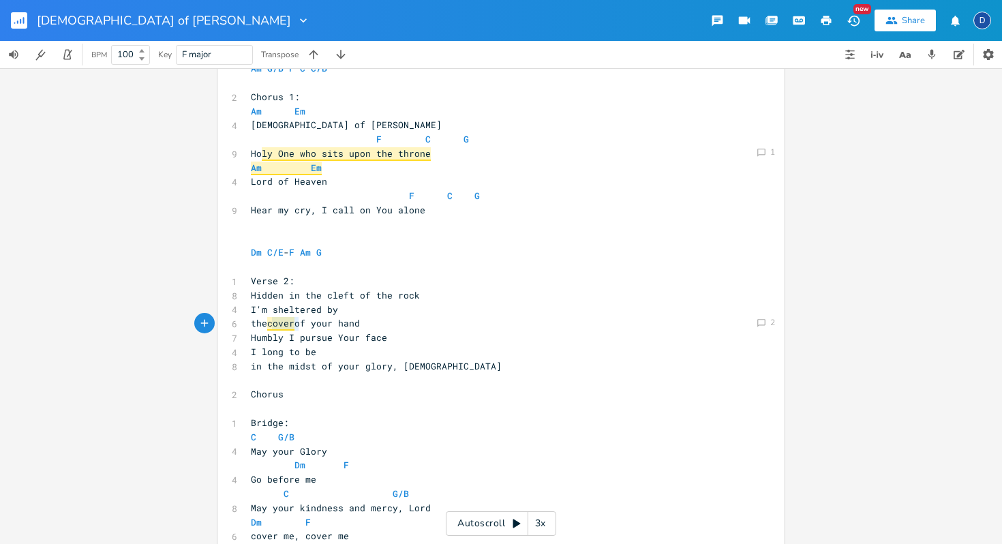
scroll to position [462, 0]
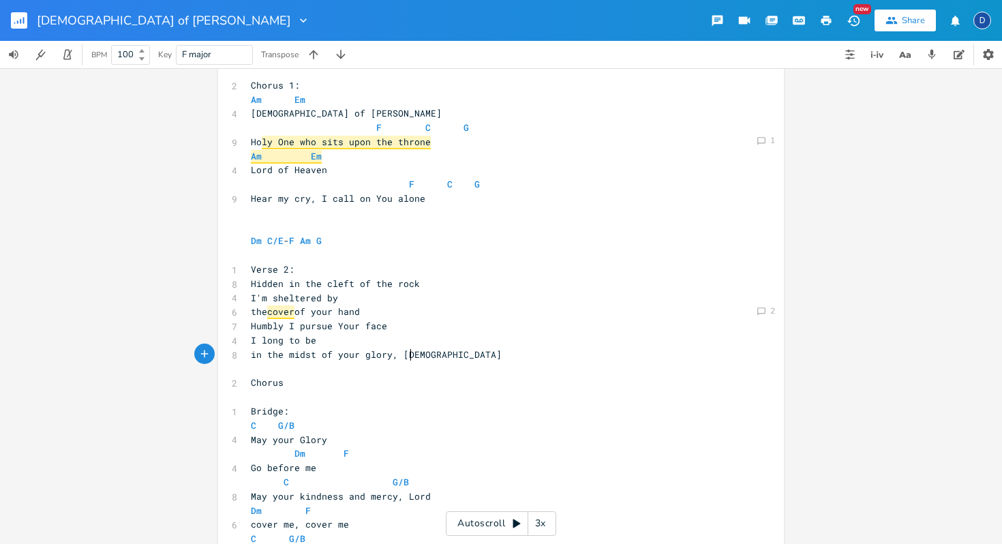
click at [406, 352] on span "in the midst of your glory, [DEMOGRAPHIC_DATA]" at bounding box center [376, 354] width 251 height 12
click at [759, 309] on icon "Comment" at bounding box center [762, 312] width 10 height 10
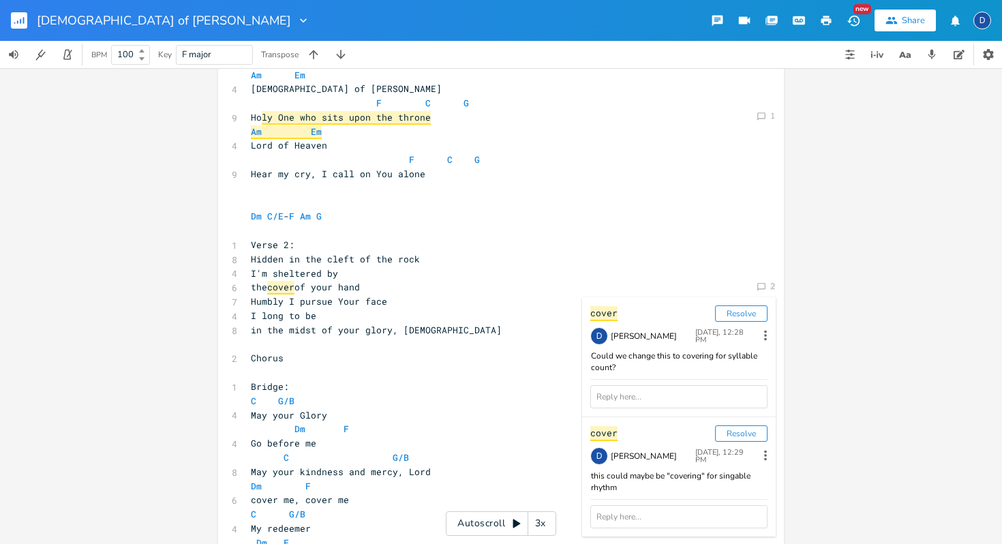
scroll to position [491, 0]
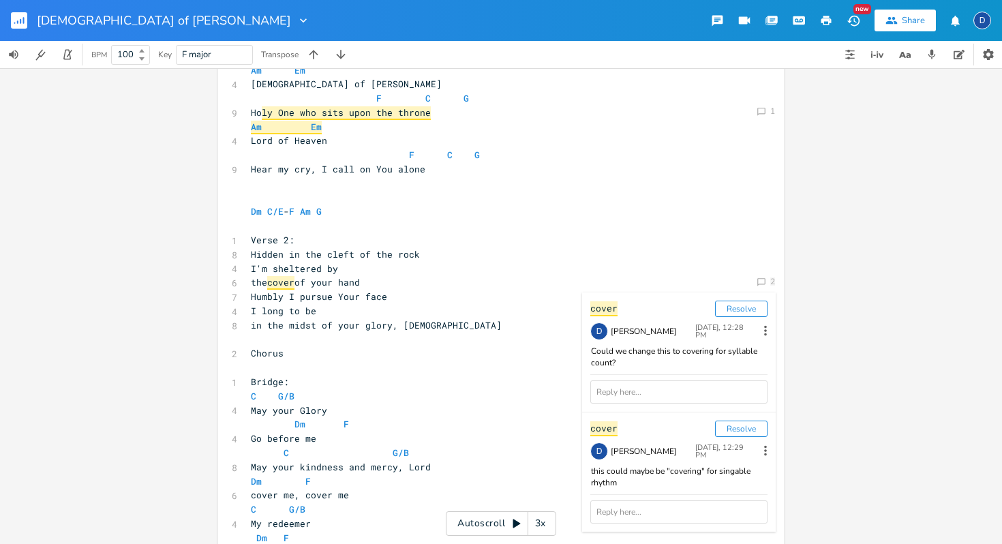
click at [758, 330] on icon at bounding box center [765, 330] width 15 height 15
click at [716, 371] on li "Delete" at bounding box center [708, 374] width 109 height 23
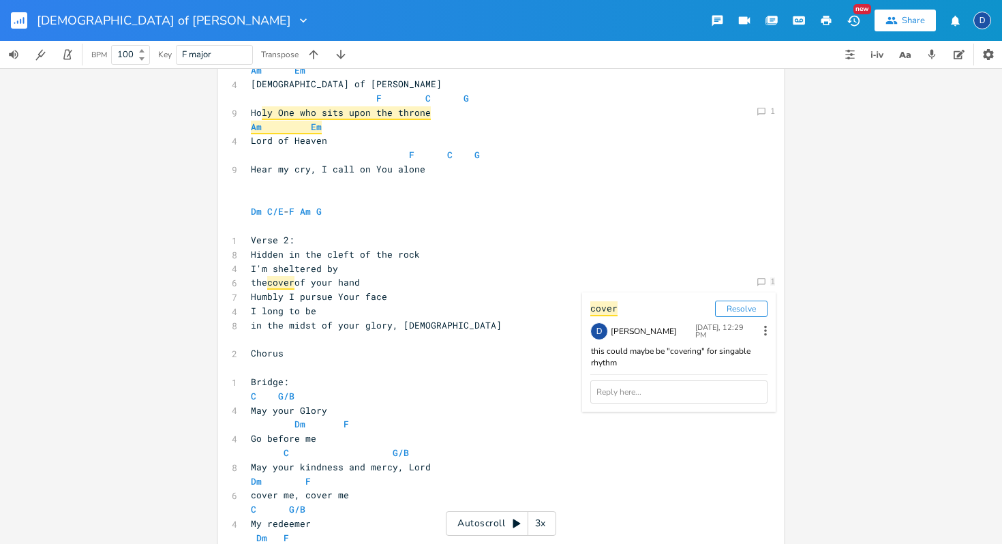
click at [592, 223] on pre "​" at bounding box center [494, 226] width 492 height 14
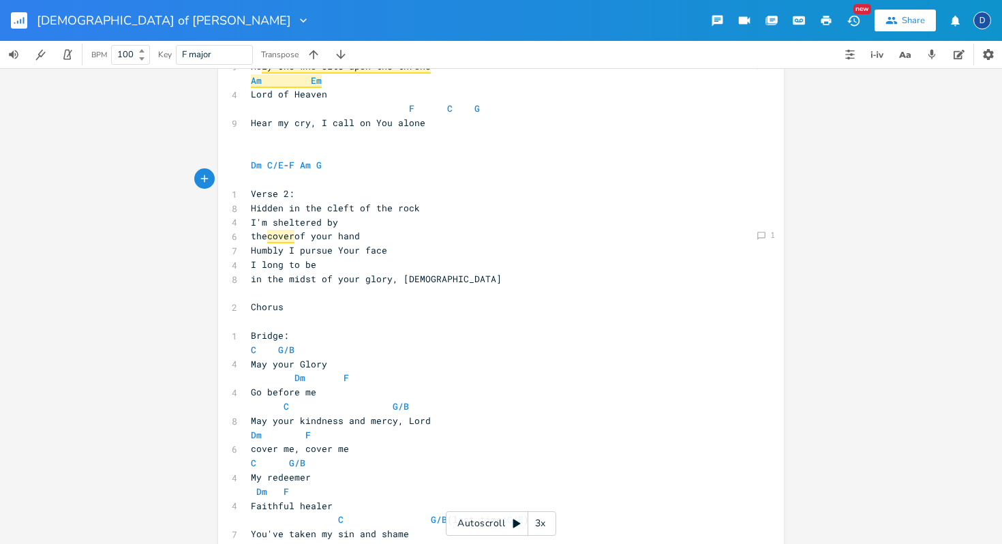
scroll to position [547, 0]
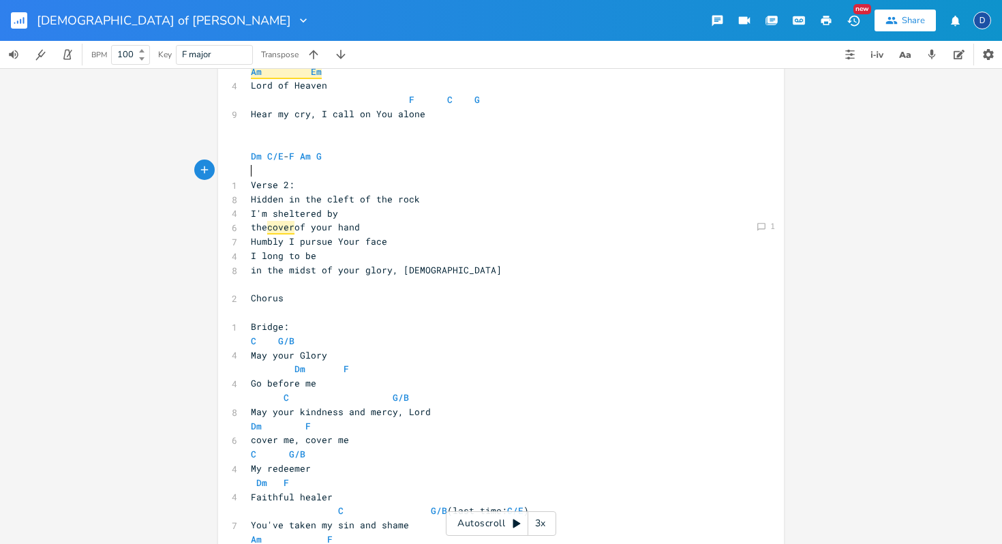
click at [292, 295] on pre "Chorus" at bounding box center [494, 298] width 492 height 14
type textarea "* 2"
type textarea "1 & 2"
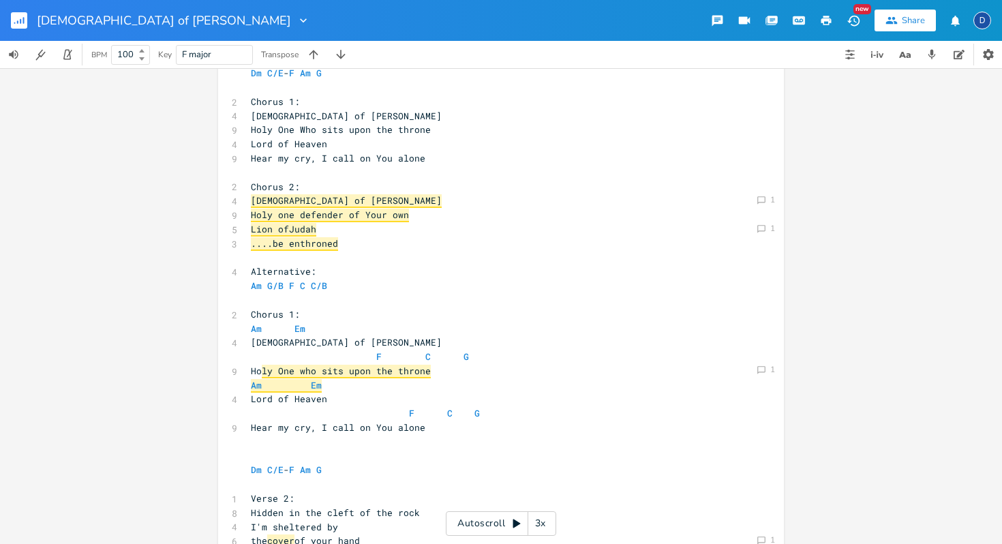
scroll to position [237, 0]
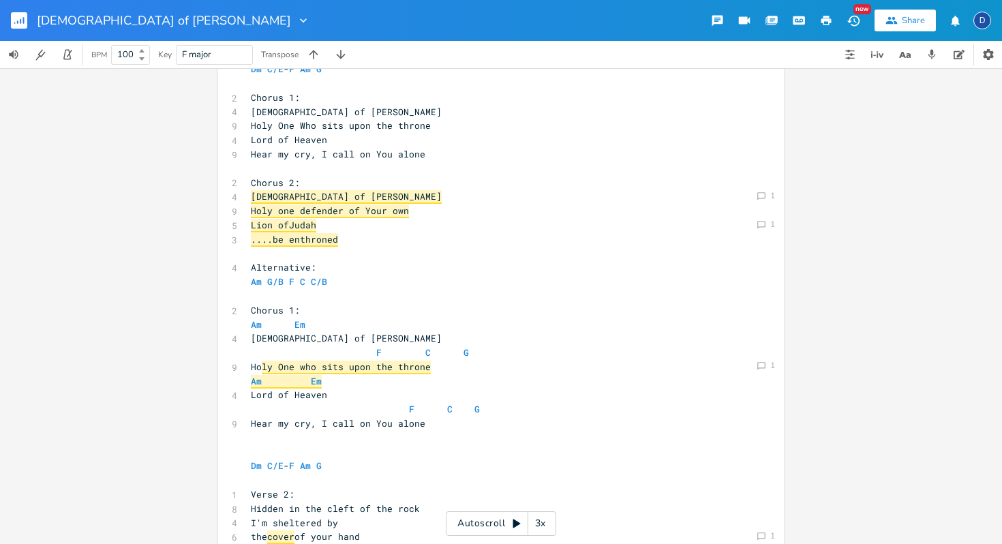
click at [273, 239] on span "....be enthroned" at bounding box center [294, 240] width 87 height 14
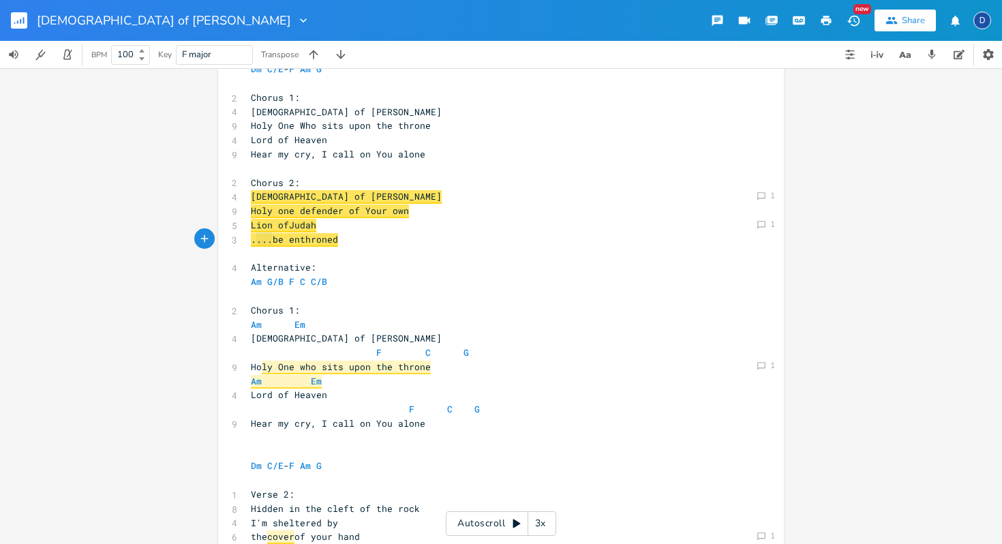
type textarea "...."
drag, startPoint x: 266, startPoint y: 241, endPoint x: 245, endPoint y: 241, distance: 21.1
click at [248, 241] on pre "....be enthroned" at bounding box center [494, 239] width 492 height 14
type textarea "For"
type textarea "ever"
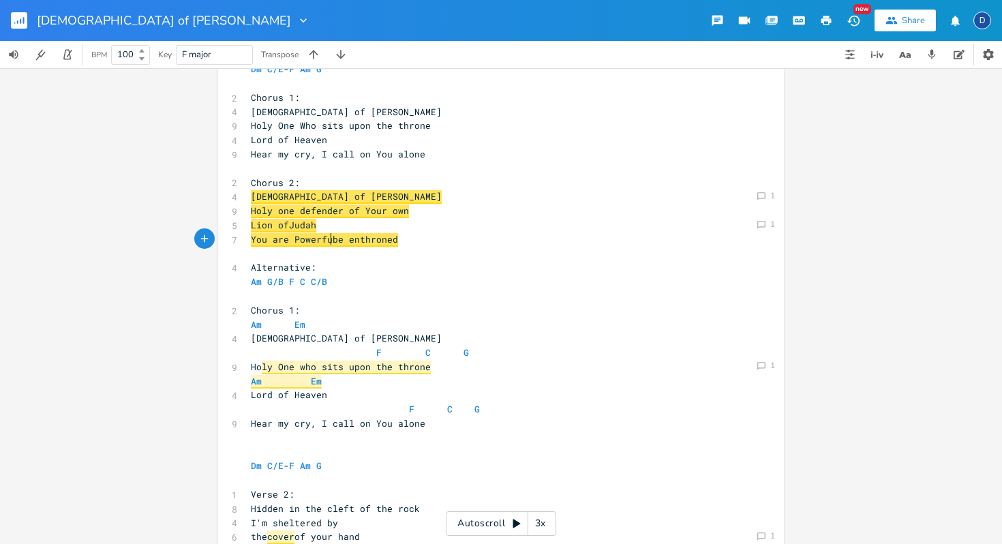
scroll to position [0, 71]
type textarea "You are Powerful"
type textarea "Forever"
type textarea "B"
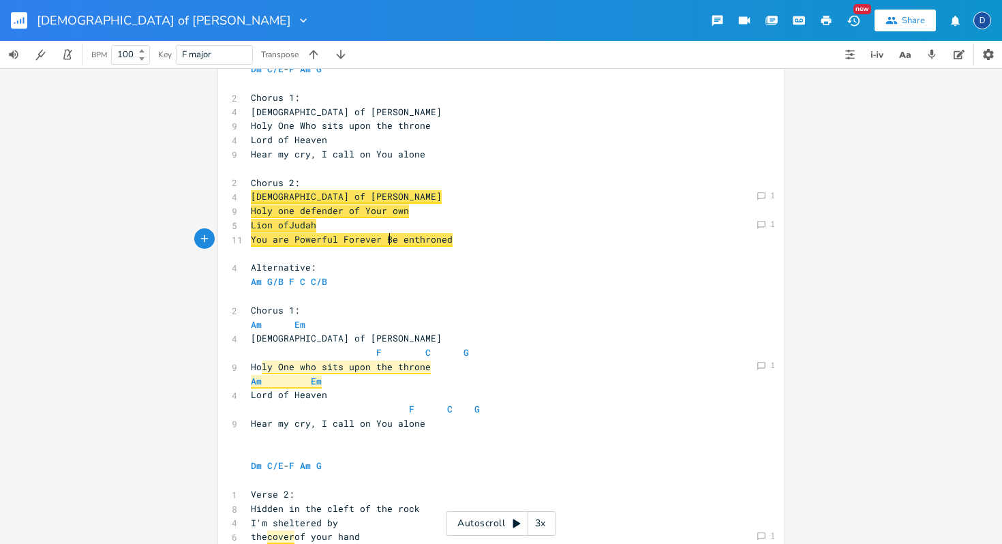
scroll to position [0, 6]
click at [528, 361] on pre "Ho ly One who sits upon the throne" at bounding box center [494, 367] width 492 height 14
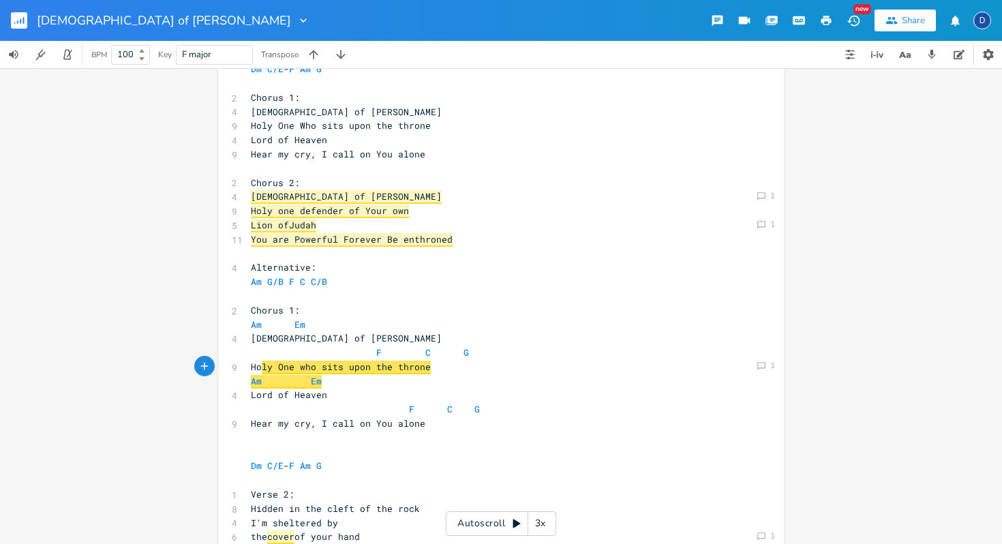
click at [470, 250] on pre "​" at bounding box center [494, 254] width 492 height 14
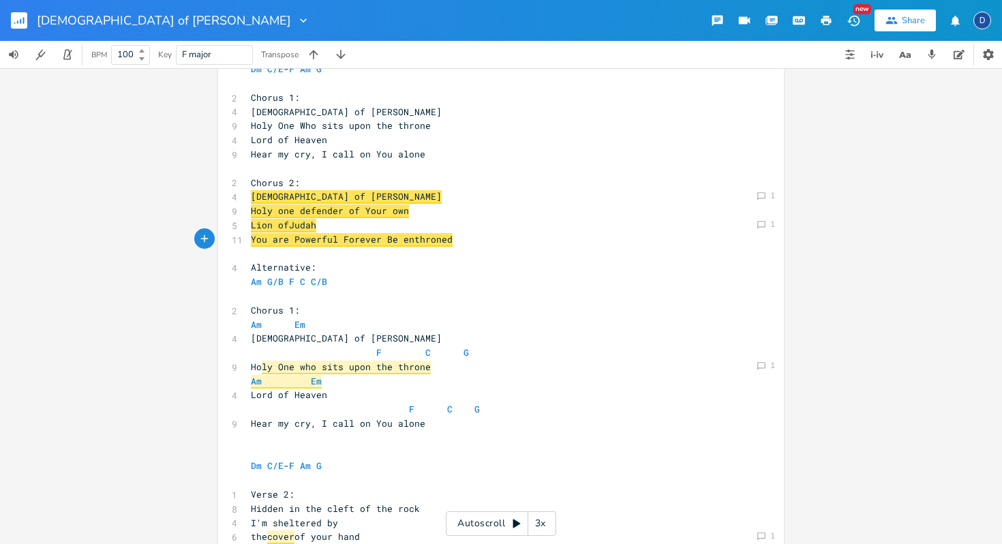
click at [339, 242] on span "You are Powerful Forever Be enthroned" at bounding box center [352, 240] width 202 height 14
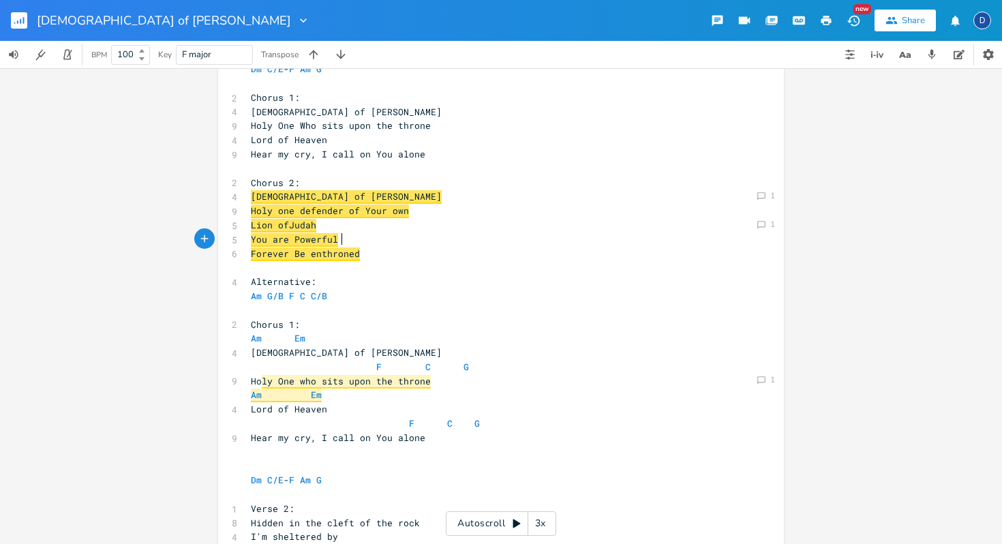
click at [373, 245] on pre "You are Powerful" at bounding box center [494, 239] width 492 height 14
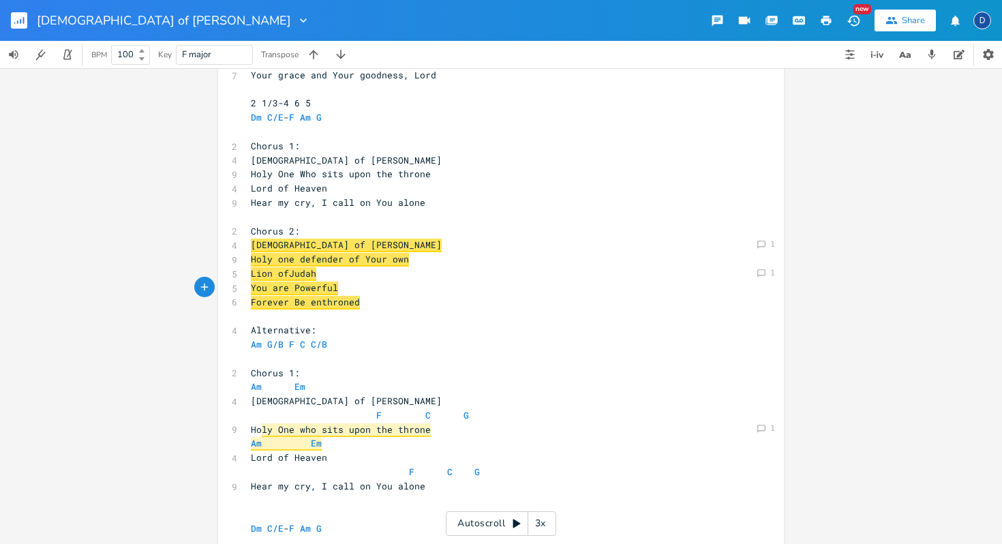
scroll to position [186, 0]
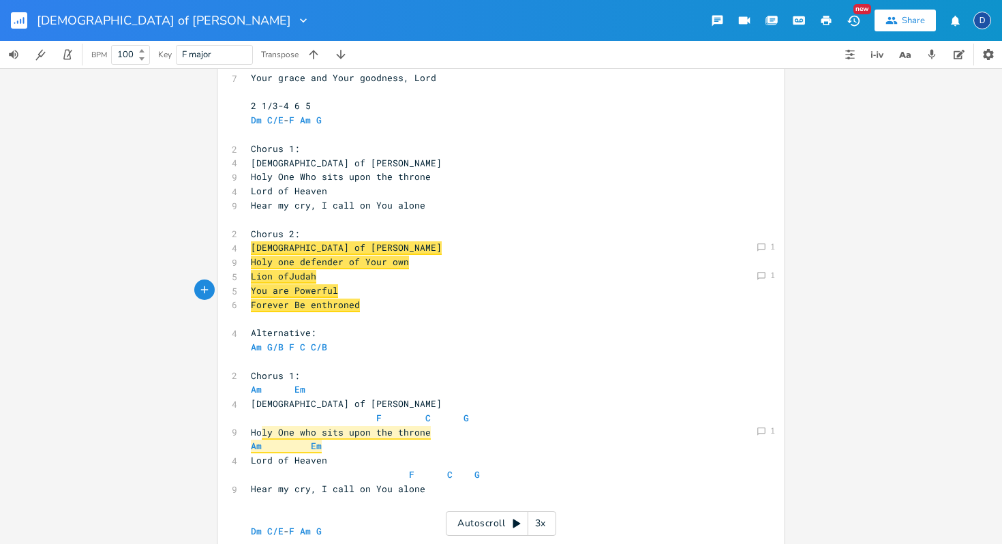
click at [284, 262] on span "Holy one defender of Your own" at bounding box center [330, 263] width 158 height 14
type textarea "P"
type textarea "On"
click at [386, 288] on pre "You are Powerful" at bounding box center [494, 291] width 492 height 14
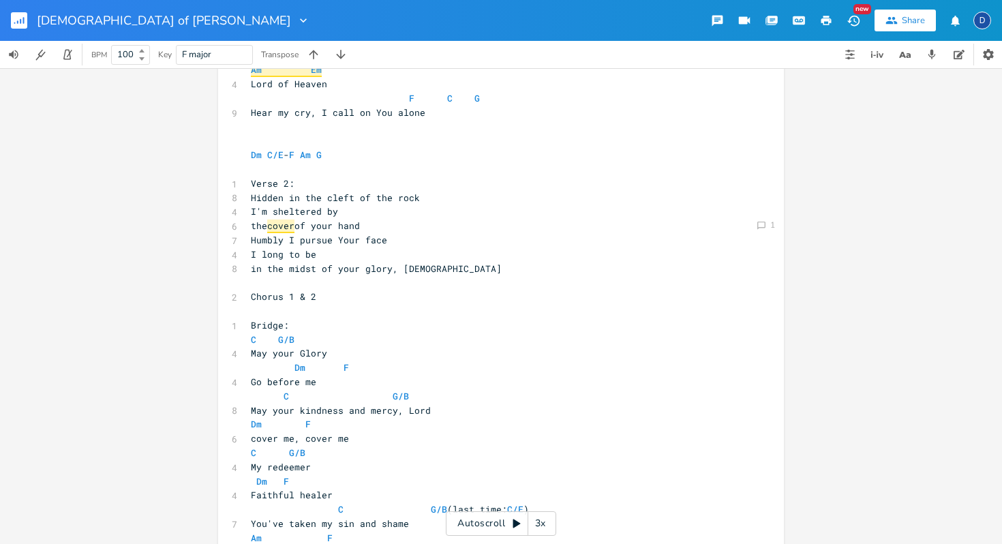
scroll to position [581, 0]
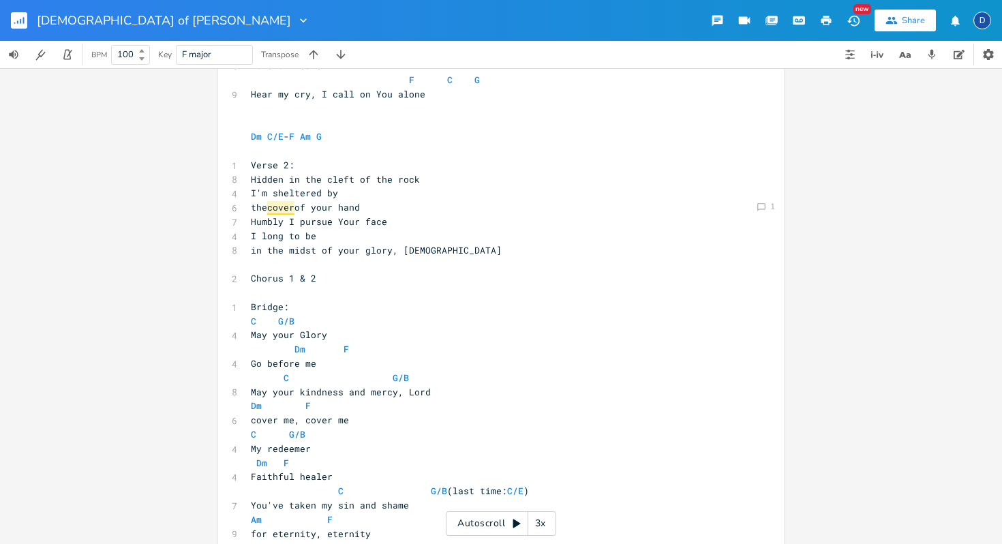
click at [251, 252] on span "in the midst of your glory, [DEMOGRAPHIC_DATA]" at bounding box center [376, 250] width 251 height 12
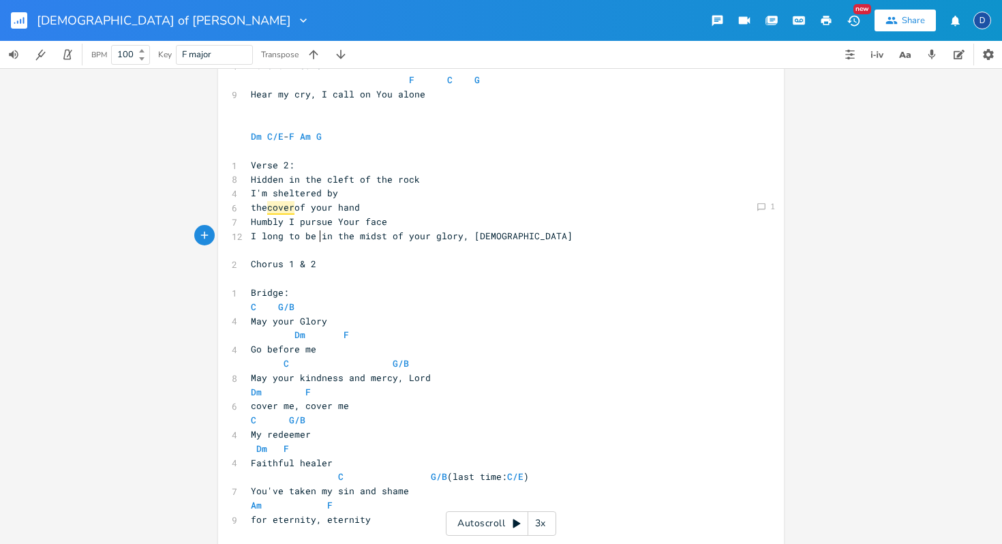
click at [251, 209] on span "the cover of your hand" at bounding box center [305, 207] width 109 height 12
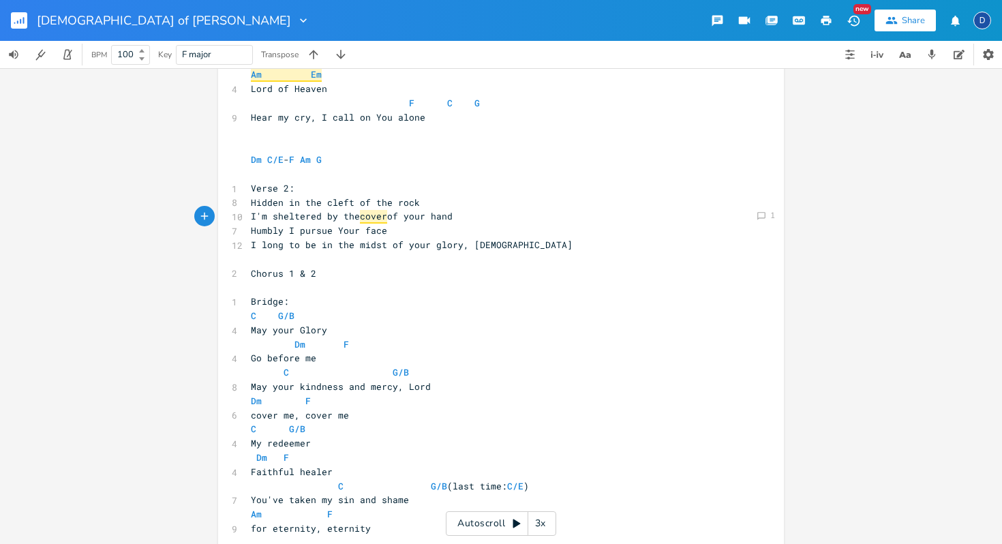
scroll to position [544, 0]
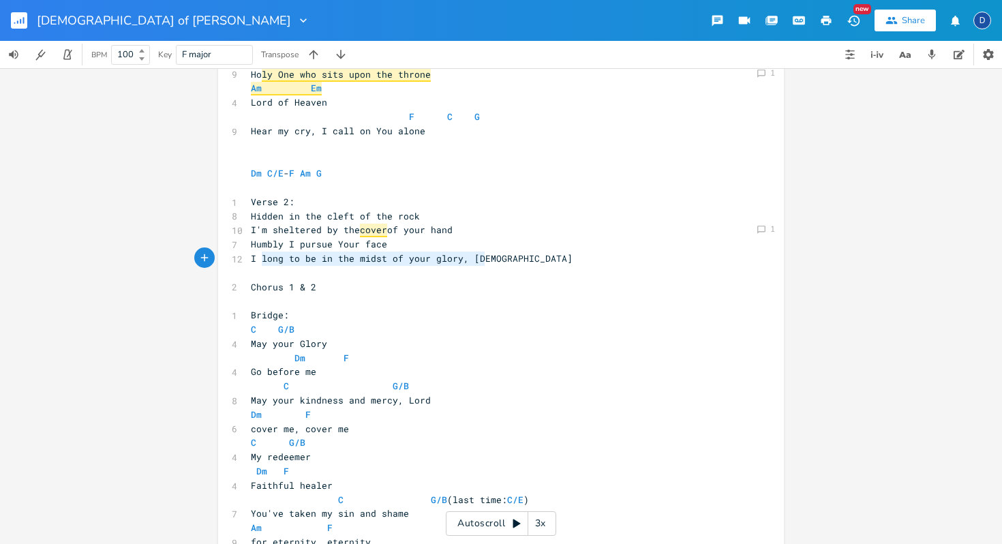
type textarea "I long to be in the midst of your glory, [DEMOGRAPHIC_DATA]"
drag, startPoint x: 496, startPoint y: 257, endPoint x: 237, endPoint y: 262, distance: 259.0
click at [248, 262] on div "12 I long to be in the midst of your glory, [DEMOGRAPHIC_DATA]" at bounding box center [494, 259] width 492 height 14
click at [490, 248] on icon "button" at bounding box center [495, 246] width 11 height 11
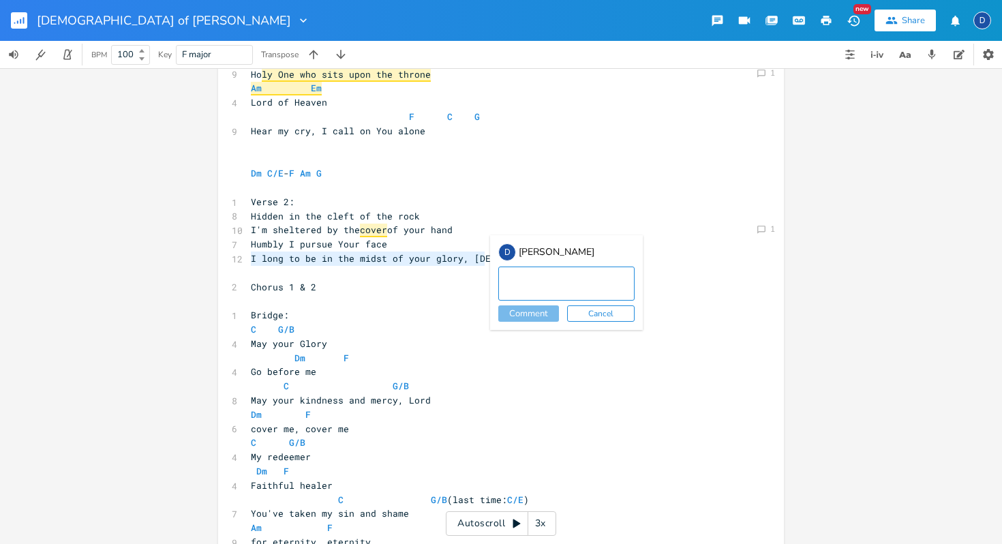
paste textarea "I will seek to be in Your fullness of Glory"
click at [510, 281] on textarea "I will seek to be in Your fullness of Glory" at bounding box center [566, 283] width 136 height 34
click at [561, 293] on textarea "I seek to be in Your fullness of Glory" at bounding box center [566, 283] width 136 height 34
type textarea "I seek to be in Your fullness of Glory"
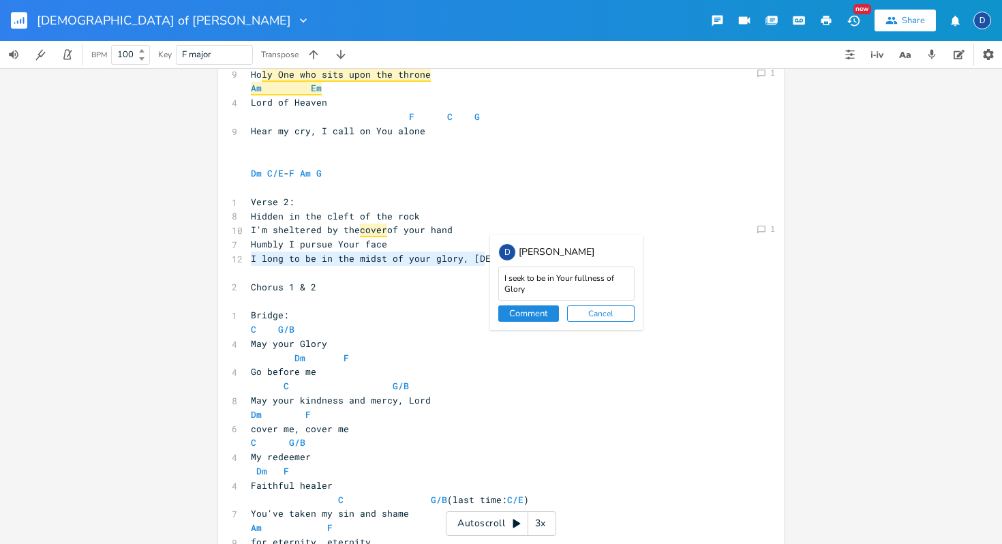
click at [538, 307] on button "Comment" at bounding box center [528, 313] width 61 height 16
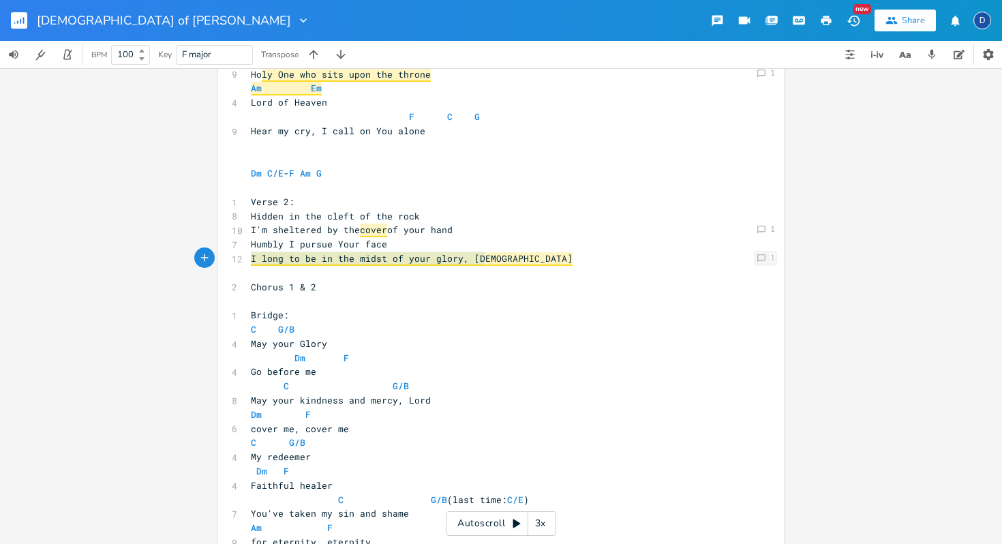
click at [761, 259] on icon at bounding box center [761, 258] width 8 height 8
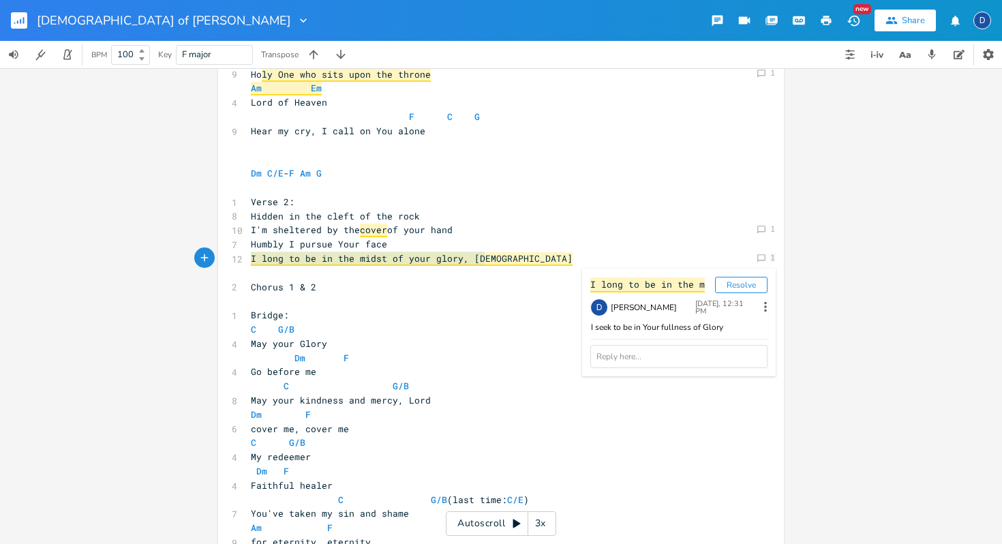
click at [714, 329] on div "I seek to be in Your fullness of Glory" at bounding box center [678, 328] width 177 height 12
click at [758, 307] on icon at bounding box center [765, 306] width 15 height 15
click at [714, 330] on li "Edit" at bounding box center [704, 327] width 109 height 23
type textarea "I seek to be in Your fullness of Glory?"
click at [613, 379] on button "Save" at bounding box center [611, 375] width 42 height 16
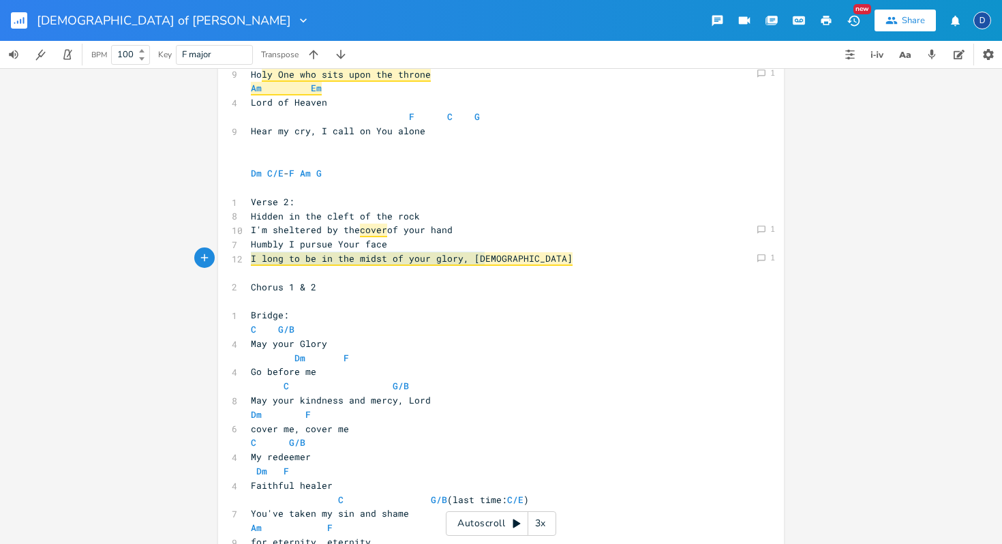
click at [842, 279] on div "Comment 1 Comment 1 Comment 1 Comment 1 Comment 1 Comment 1 I long to be in the…" at bounding box center [501, 306] width 1002 height 476
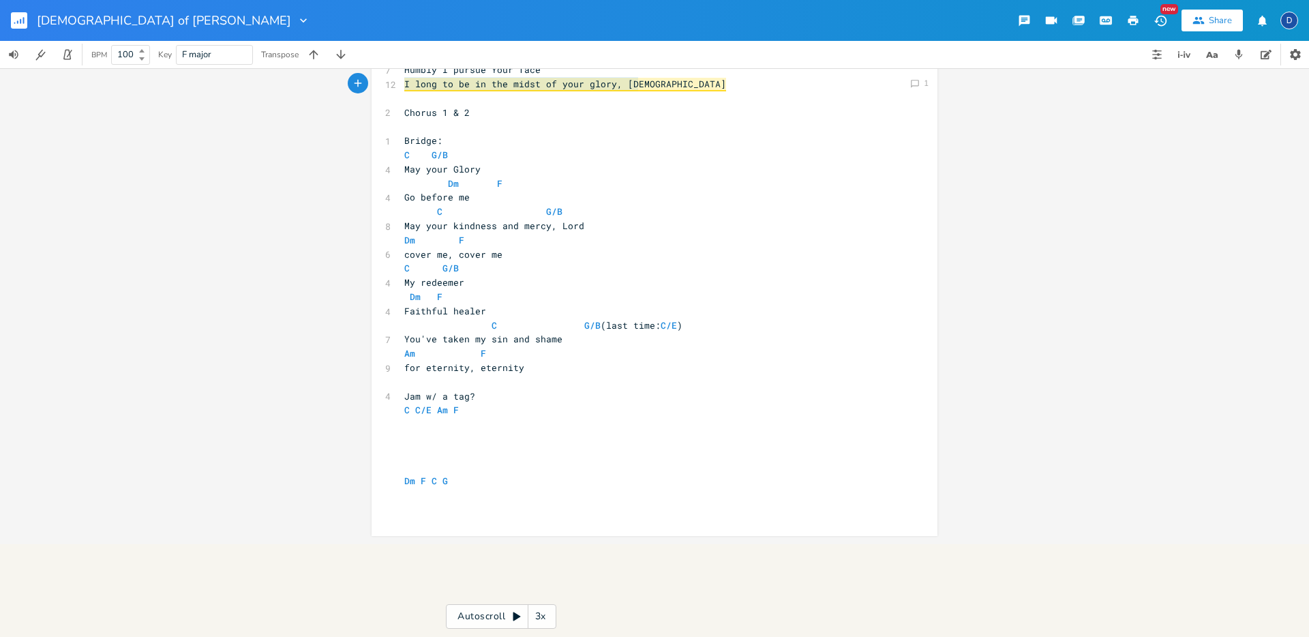
scroll to position [0, 12]
